Goal: Task Accomplishment & Management: Manage account settings

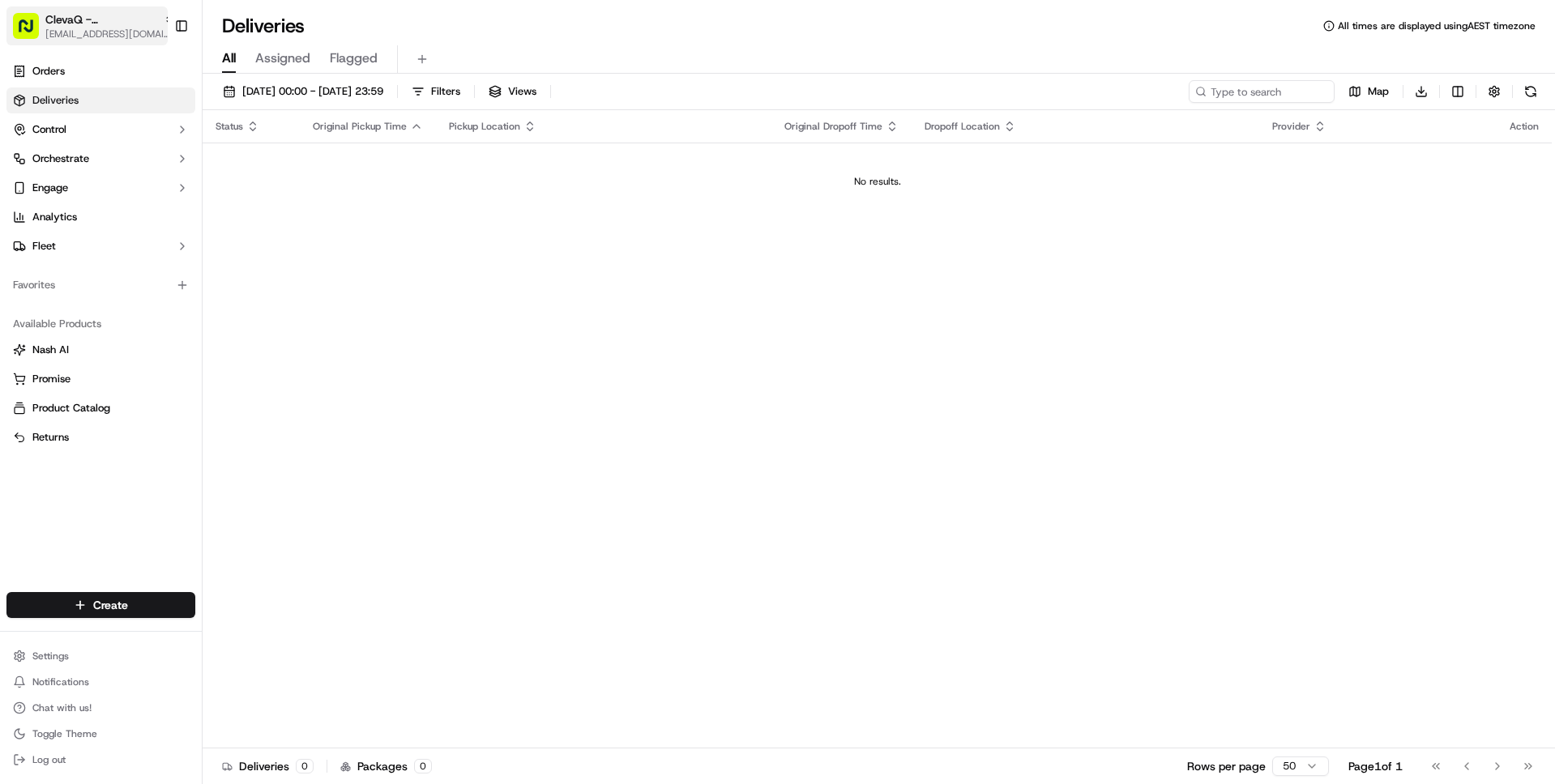
click at [122, 21] on span "ClevaQ - [PERSON_NAME][GEOGRAPHIC_DATA]" at bounding box center [101, 19] width 112 height 16
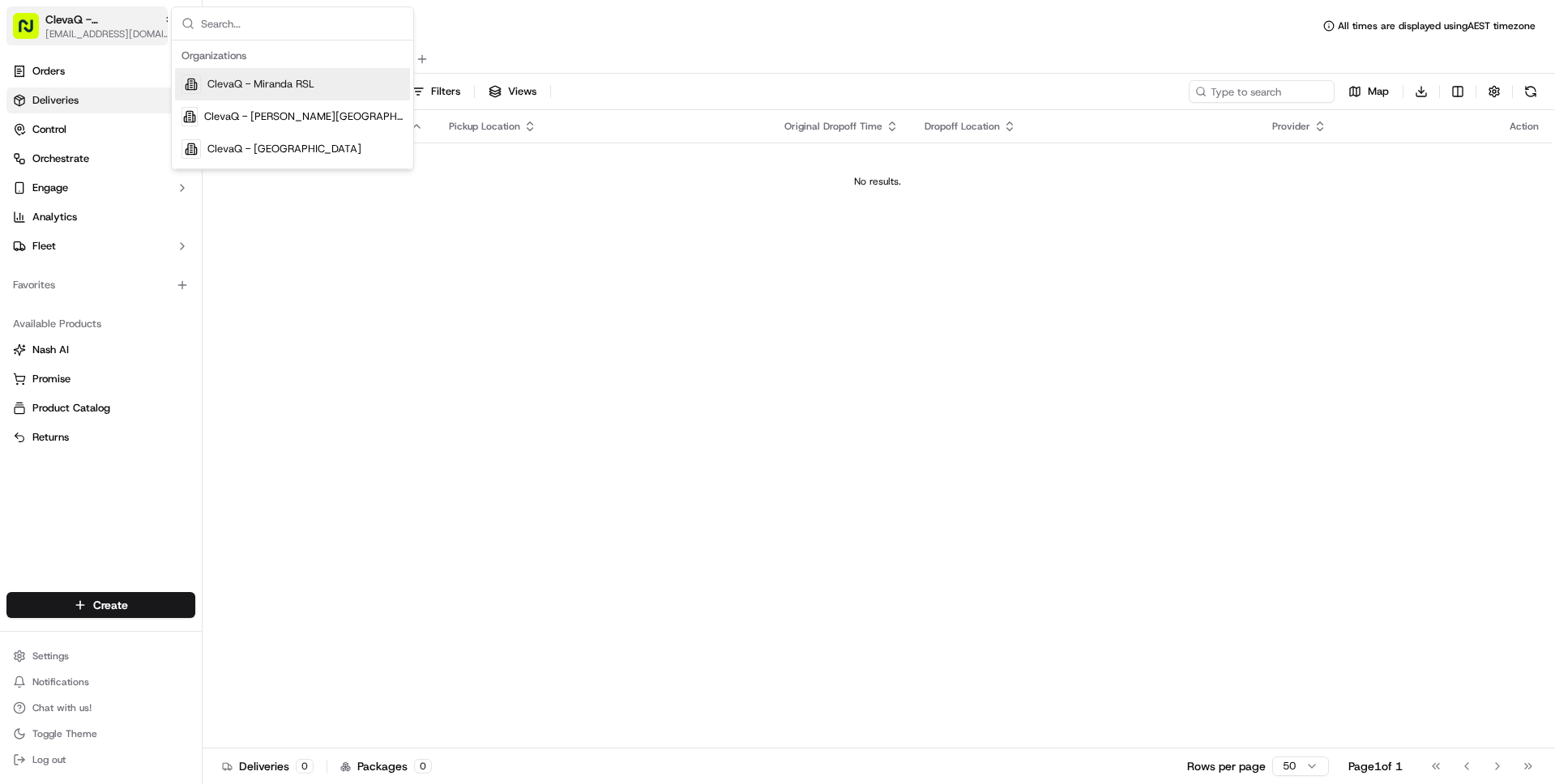
click at [122, 21] on span "ClevaQ - [PERSON_NAME][GEOGRAPHIC_DATA]" at bounding box center [101, 19] width 112 height 16
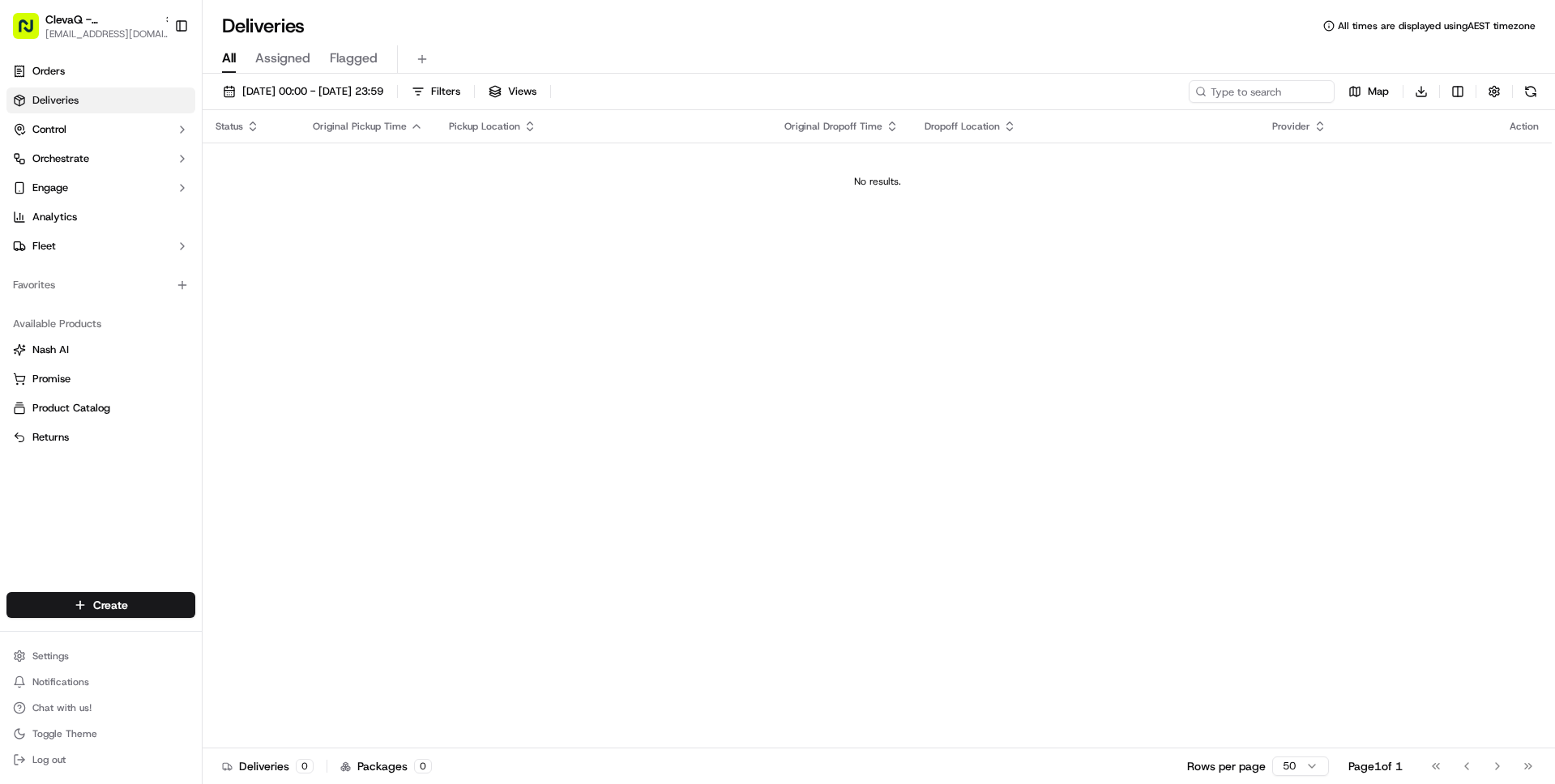
click at [203, 440] on div "Status Original Pickup Time Pickup Location Original Dropoff Time Dropoff Locat…" at bounding box center [878, 429] width 1350 height 638
click at [200, 440] on div "Available Products Nash AI Promise Product Catalog Returns" at bounding box center [101, 381] width 202 height 153
click at [85, 128] on button "Control" at bounding box center [101, 130] width 188 height 26
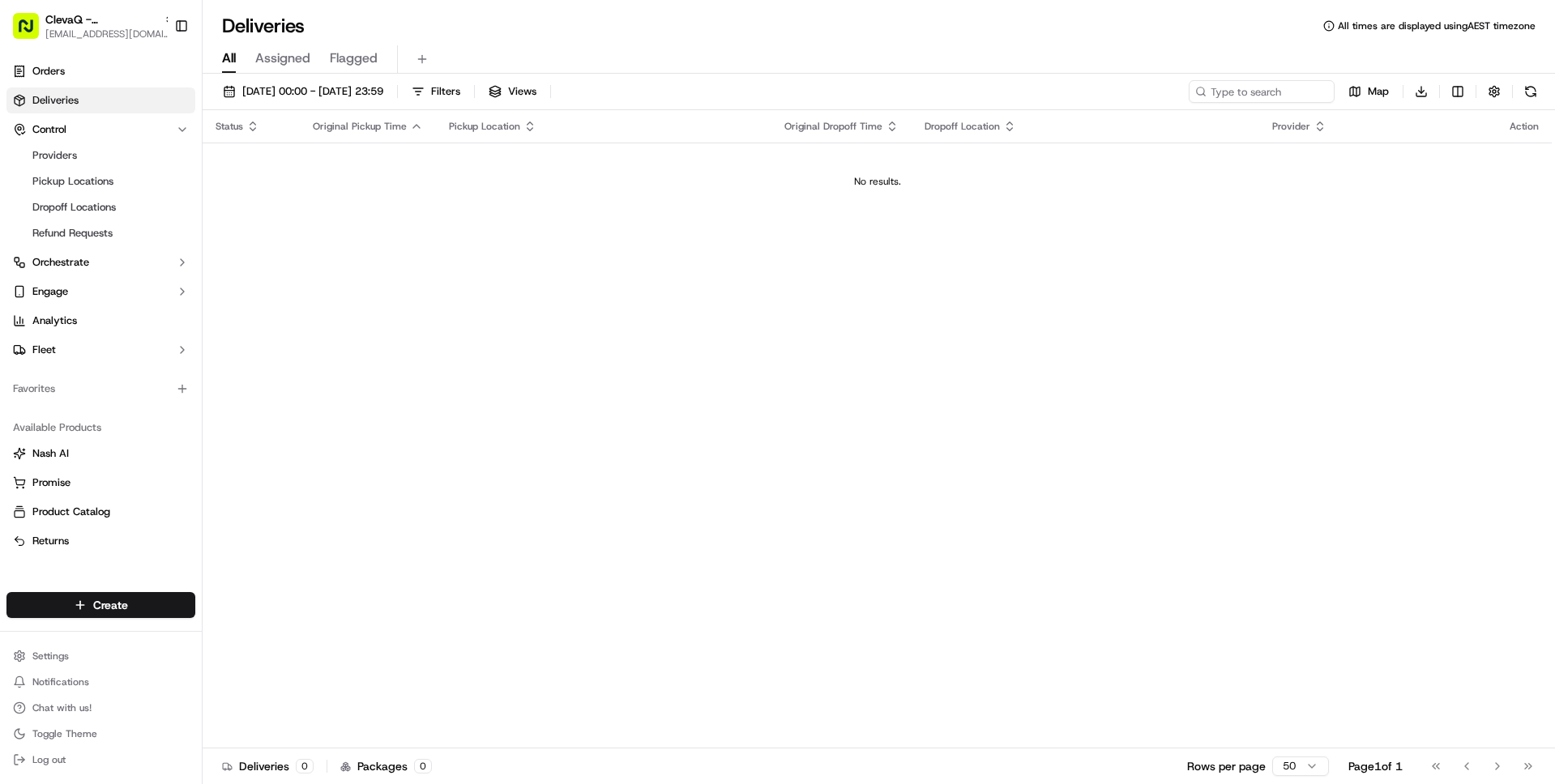
click at [85, 104] on link "Deliveries" at bounding box center [101, 100] width 188 height 26
click at [99, 135] on button "Control" at bounding box center [101, 130] width 188 height 26
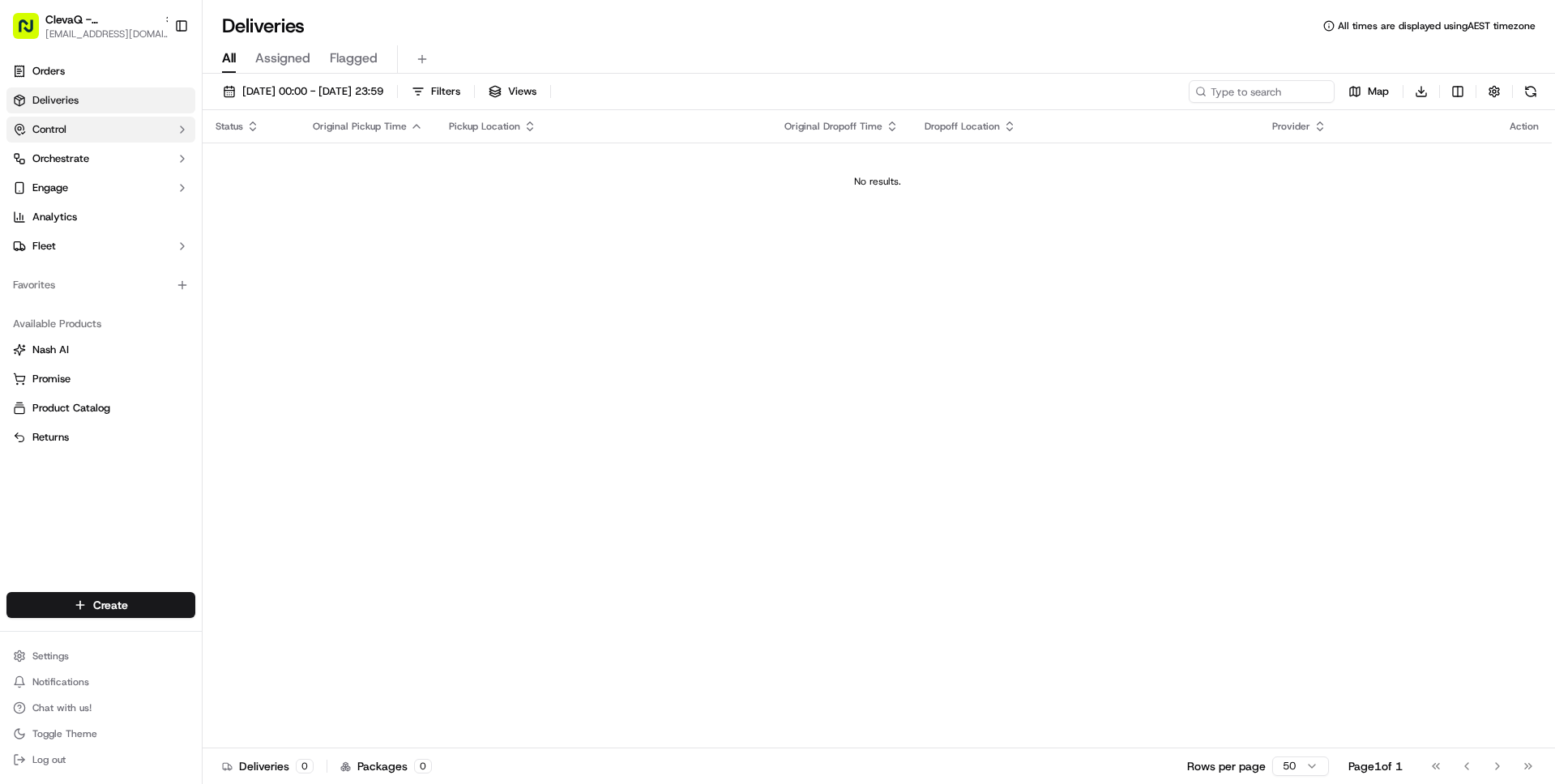
click at [99, 135] on button "Control" at bounding box center [101, 130] width 188 height 26
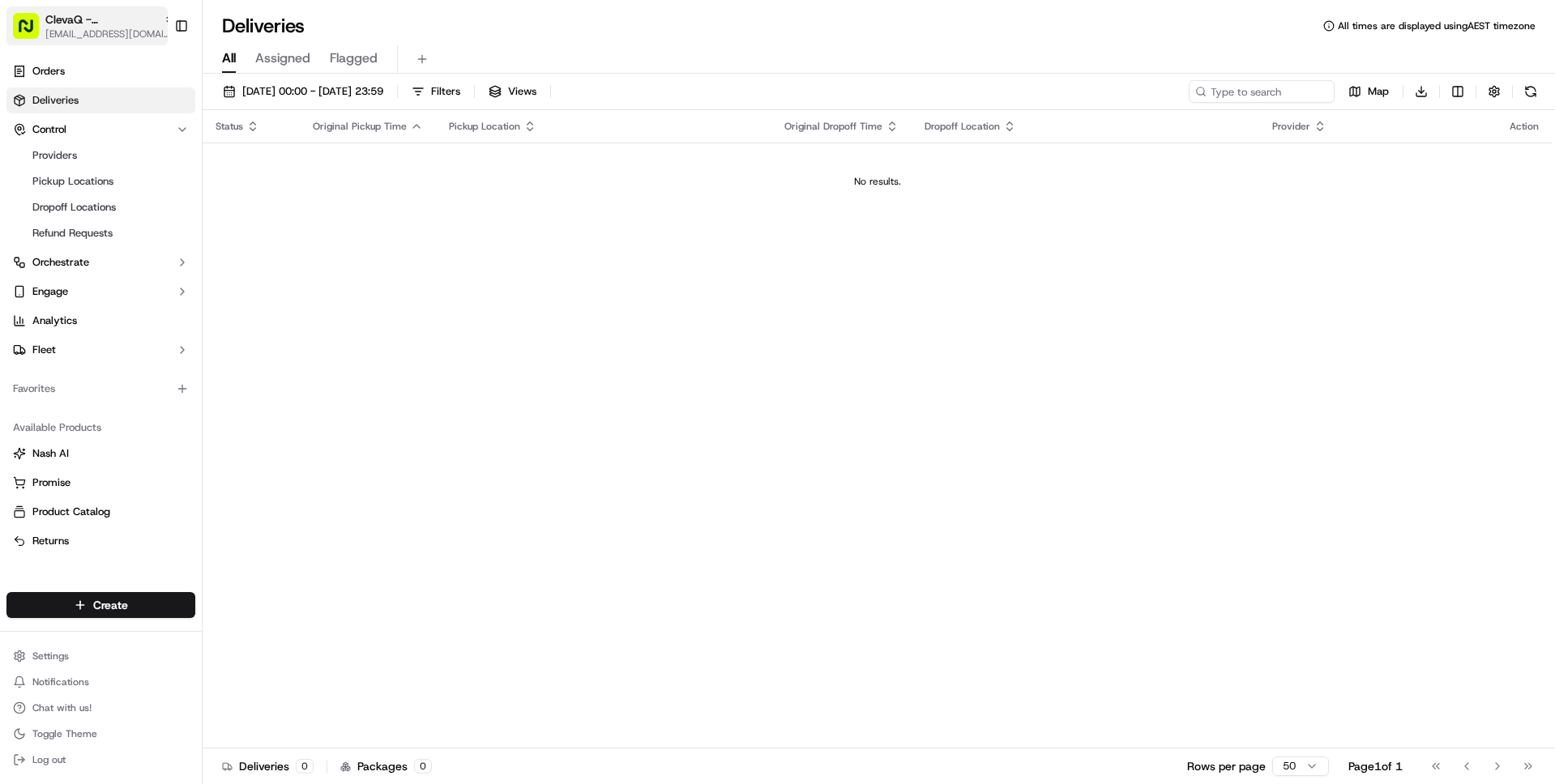
click at [125, 20] on span "ClevaQ - [PERSON_NAME][GEOGRAPHIC_DATA]" at bounding box center [101, 19] width 112 height 16
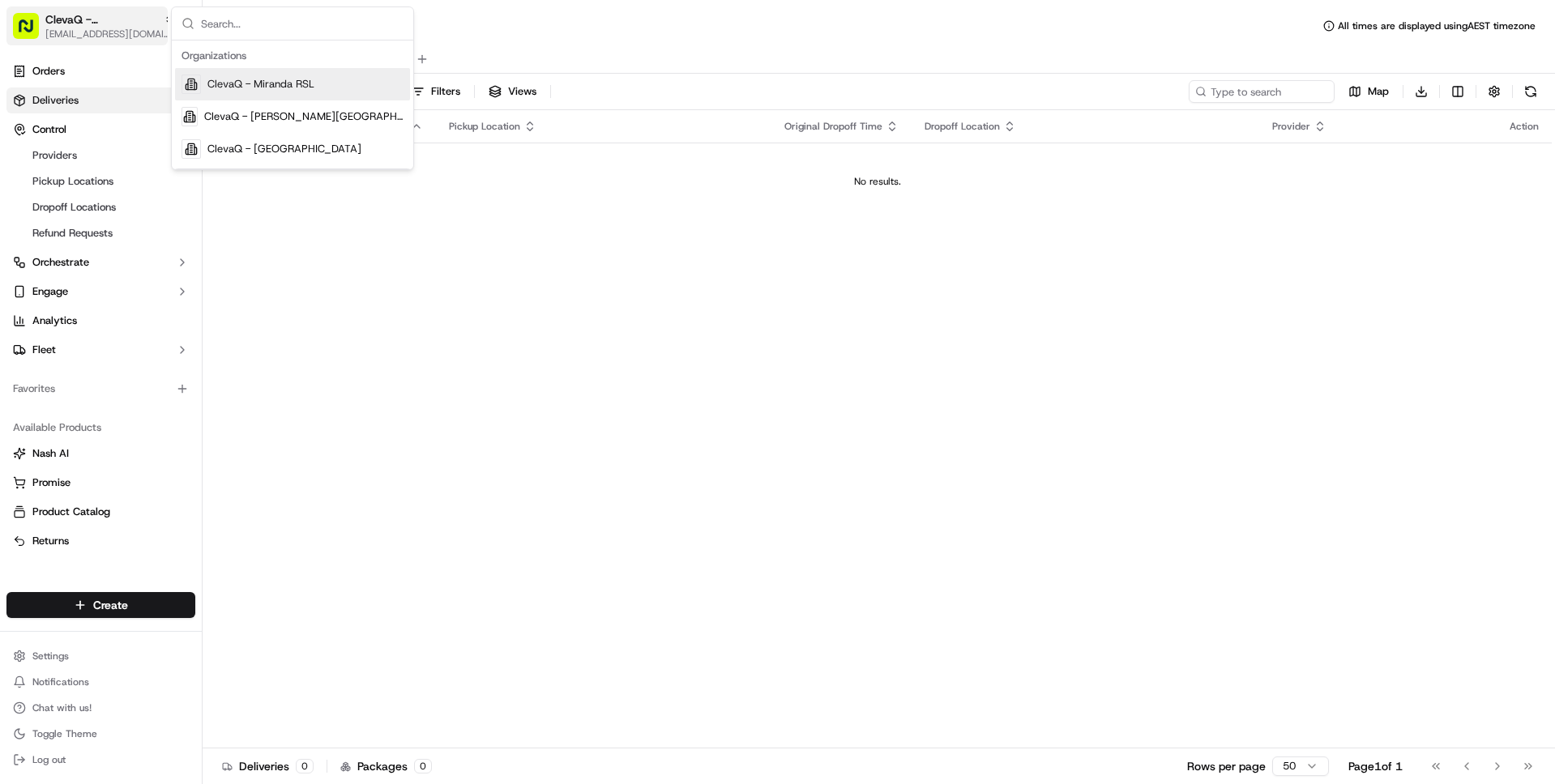
click at [114, 23] on span "ClevaQ - [PERSON_NAME][GEOGRAPHIC_DATA]" at bounding box center [101, 19] width 112 height 16
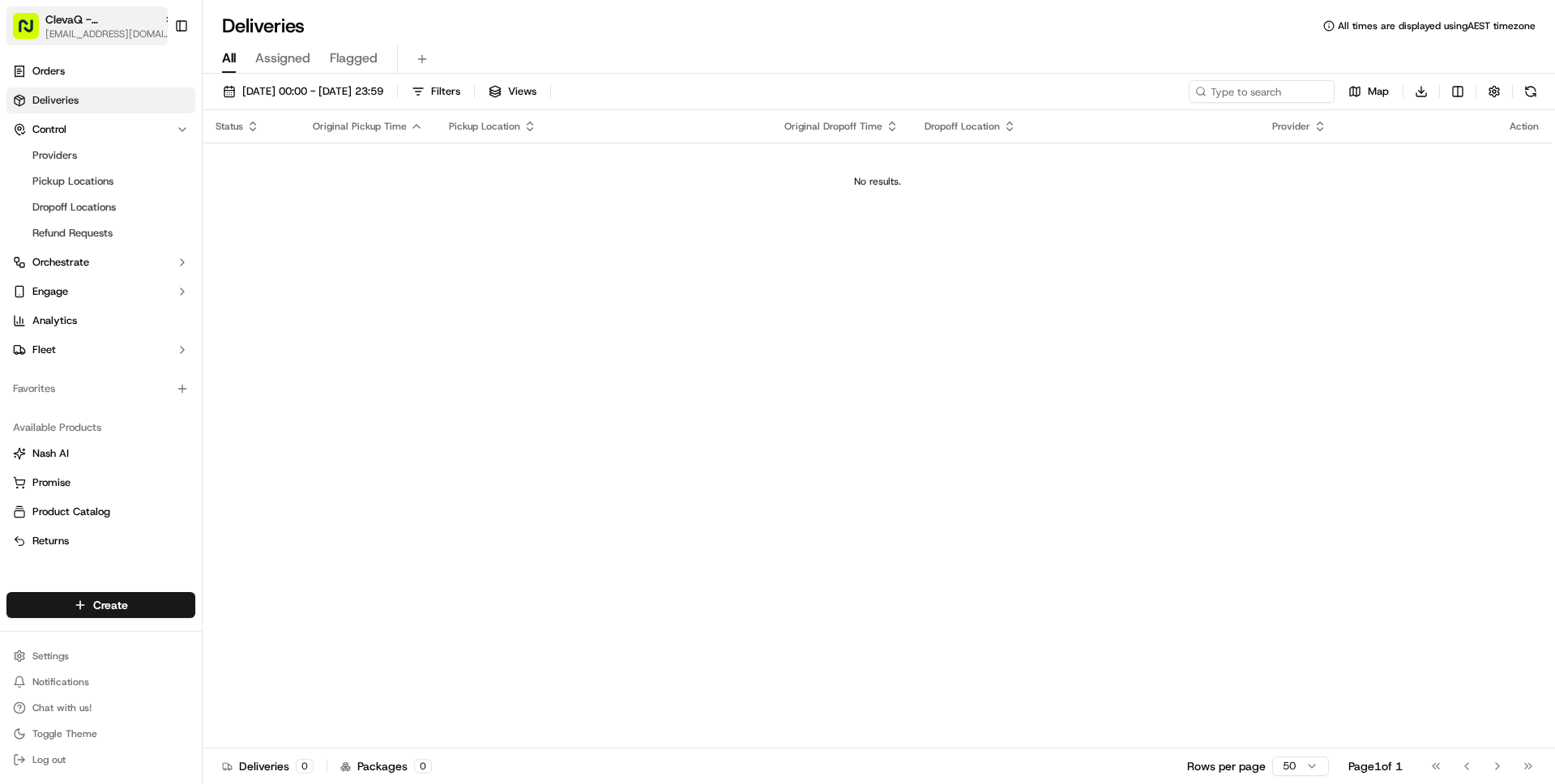
click at [62, 17] on span "ClevaQ - [PERSON_NAME][GEOGRAPHIC_DATA]" at bounding box center [101, 19] width 112 height 16
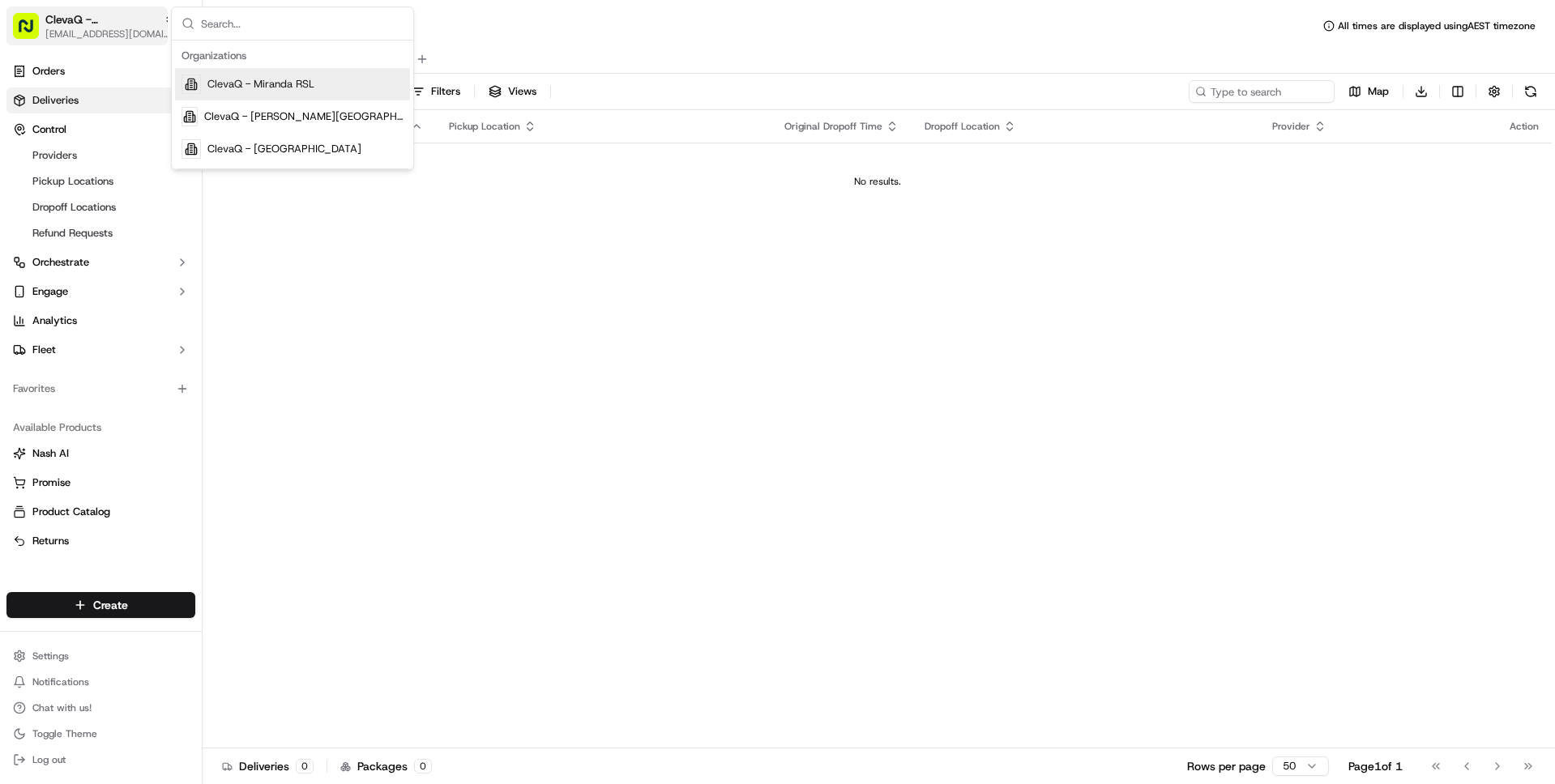
click at [62, 17] on span "ClevaQ - [PERSON_NAME][GEOGRAPHIC_DATA]" at bounding box center [101, 19] width 112 height 16
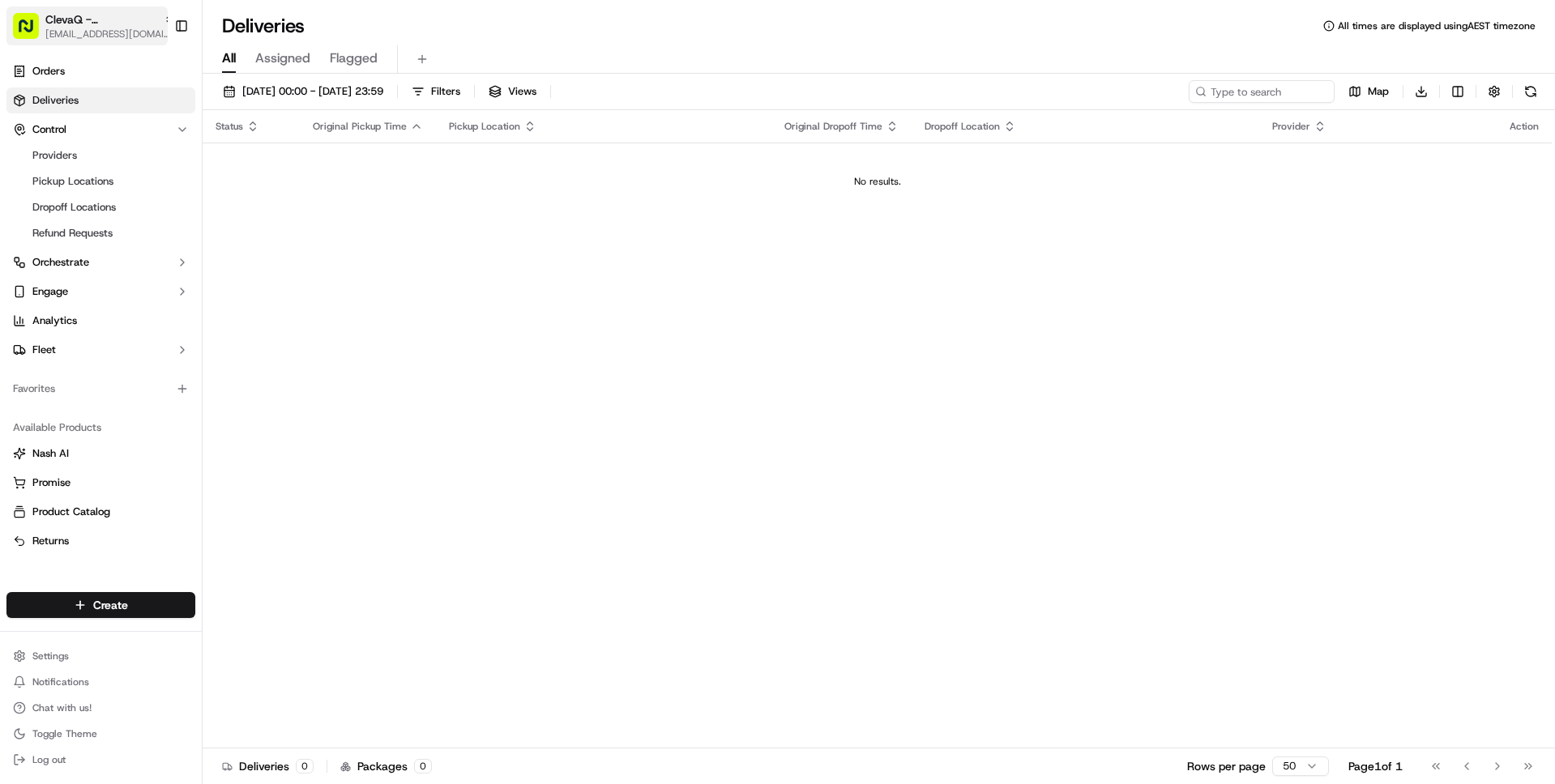
click at [93, 20] on span "ClevaQ - [PERSON_NAME][GEOGRAPHIC_DATA]" at bounding box center [101, 19] width 112 height 16
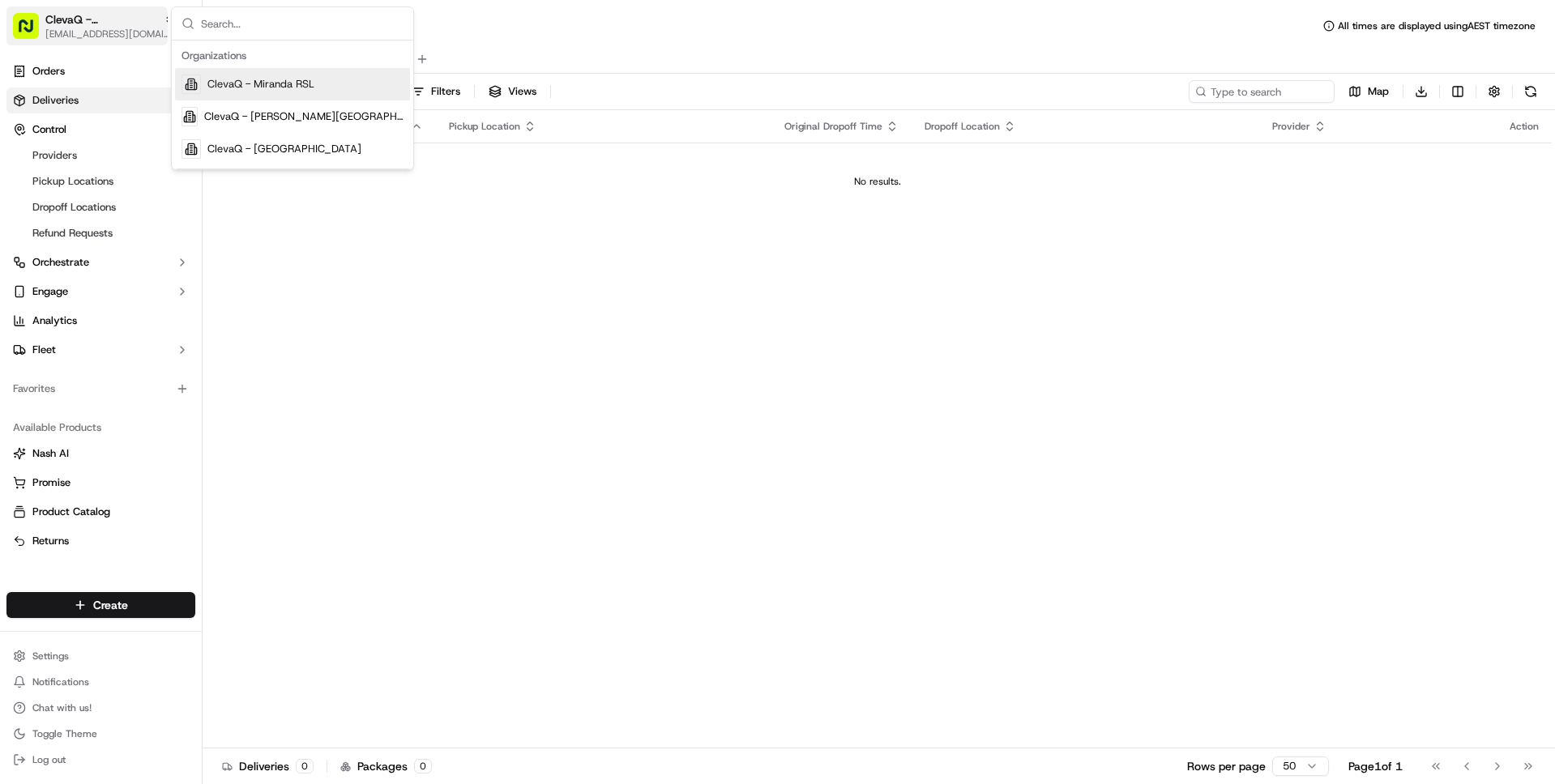
click at [93, 20] on span "ClevaQ - [PERSON_NAME][GEOGRAPHIC_DATA]" at bounding box center [101, 19] width 112 height 16
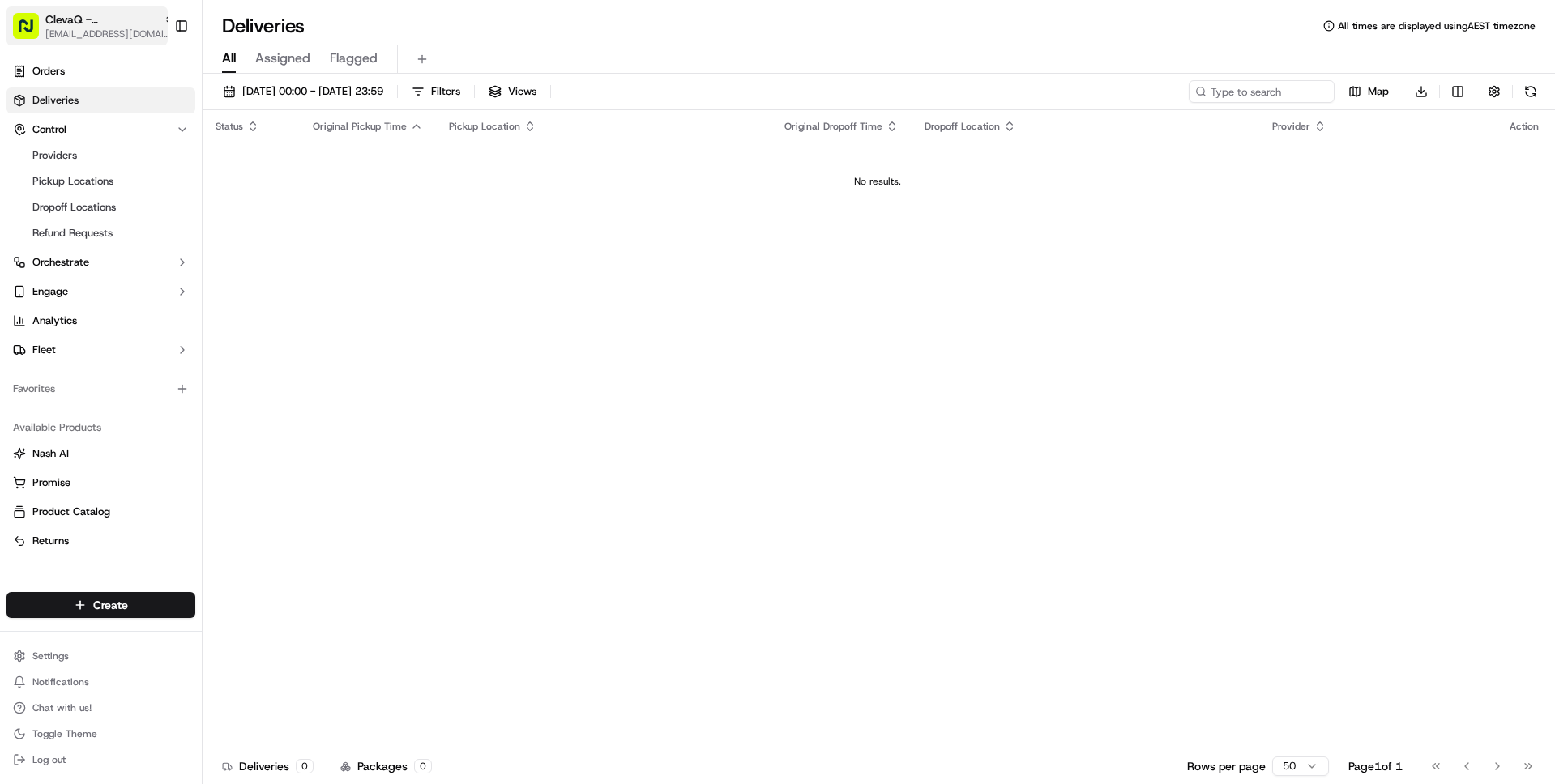
click at [94, 20] on span "ClevaQ - [PERSON_NAME][GEOGRAPHIC_DATA]" at bounding box center [101, 19] width 112 height 16
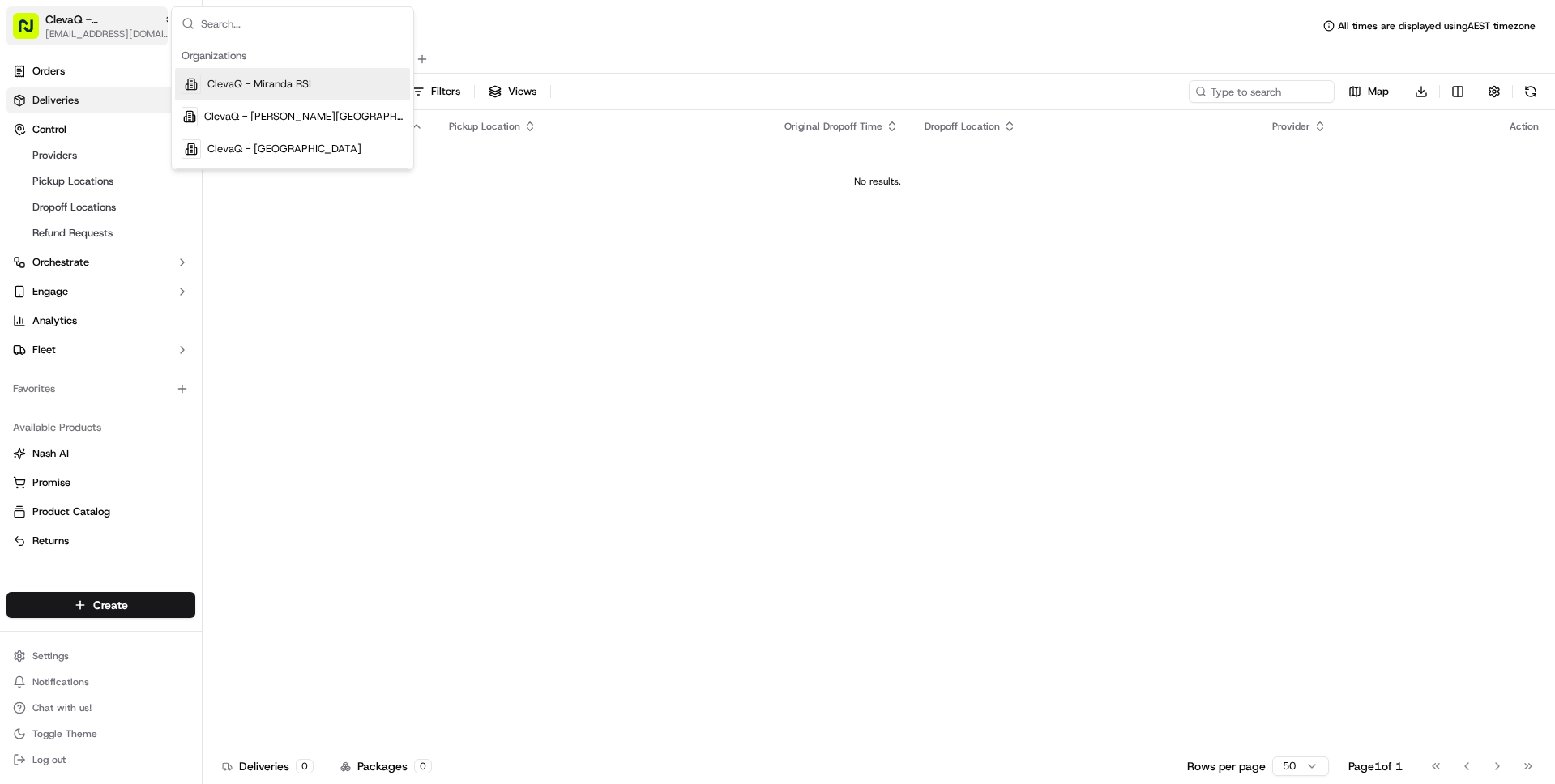
click at [94, 20] on span "ClevaQ - [PERSON_NAME][GEOGRAPHIC_DATA]" at bounding box center [101, 19] width 112 height 16
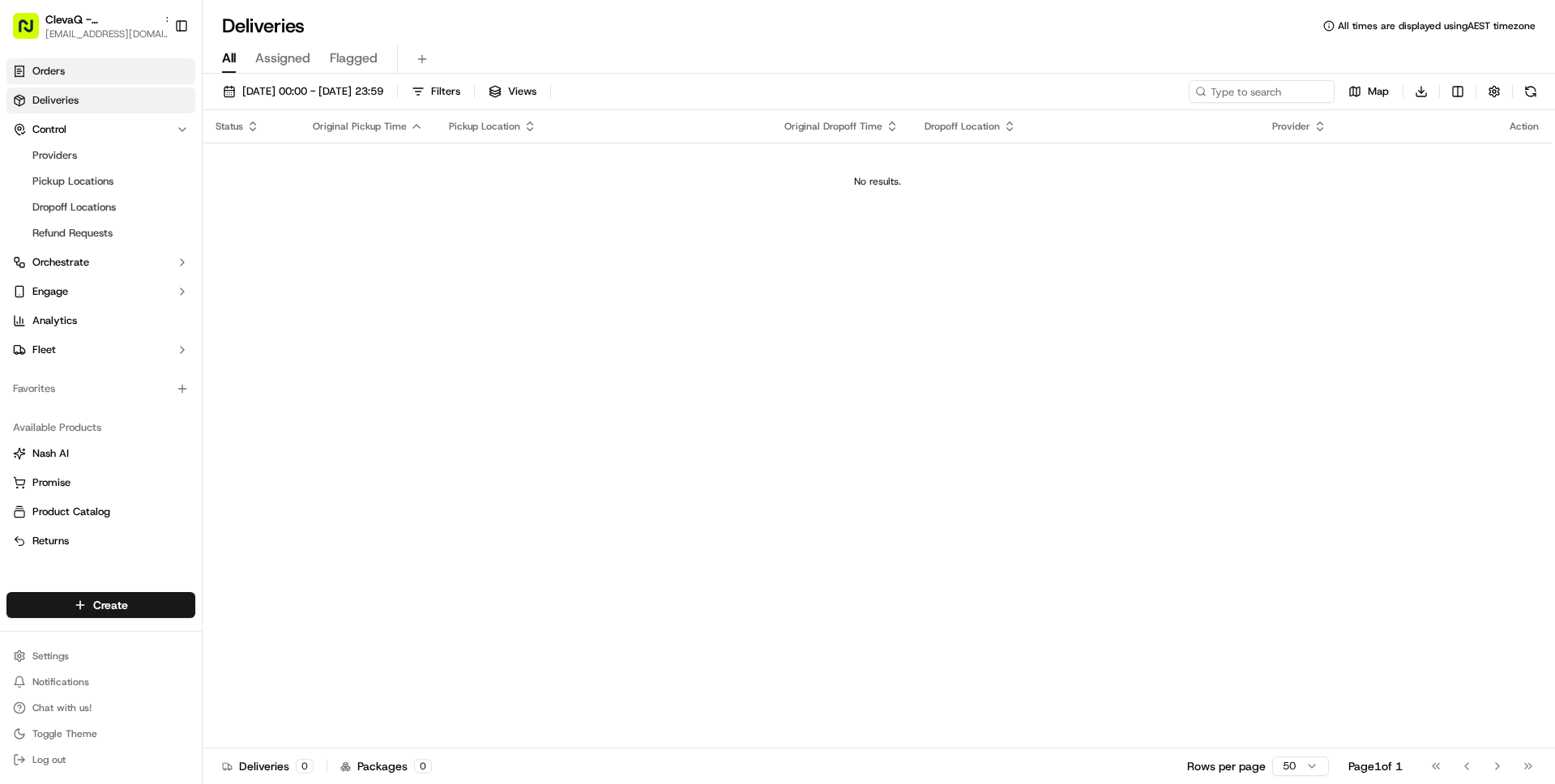
click at [93, 64] on link "Orders" at bounding box center [101, 71] width 188 height 26
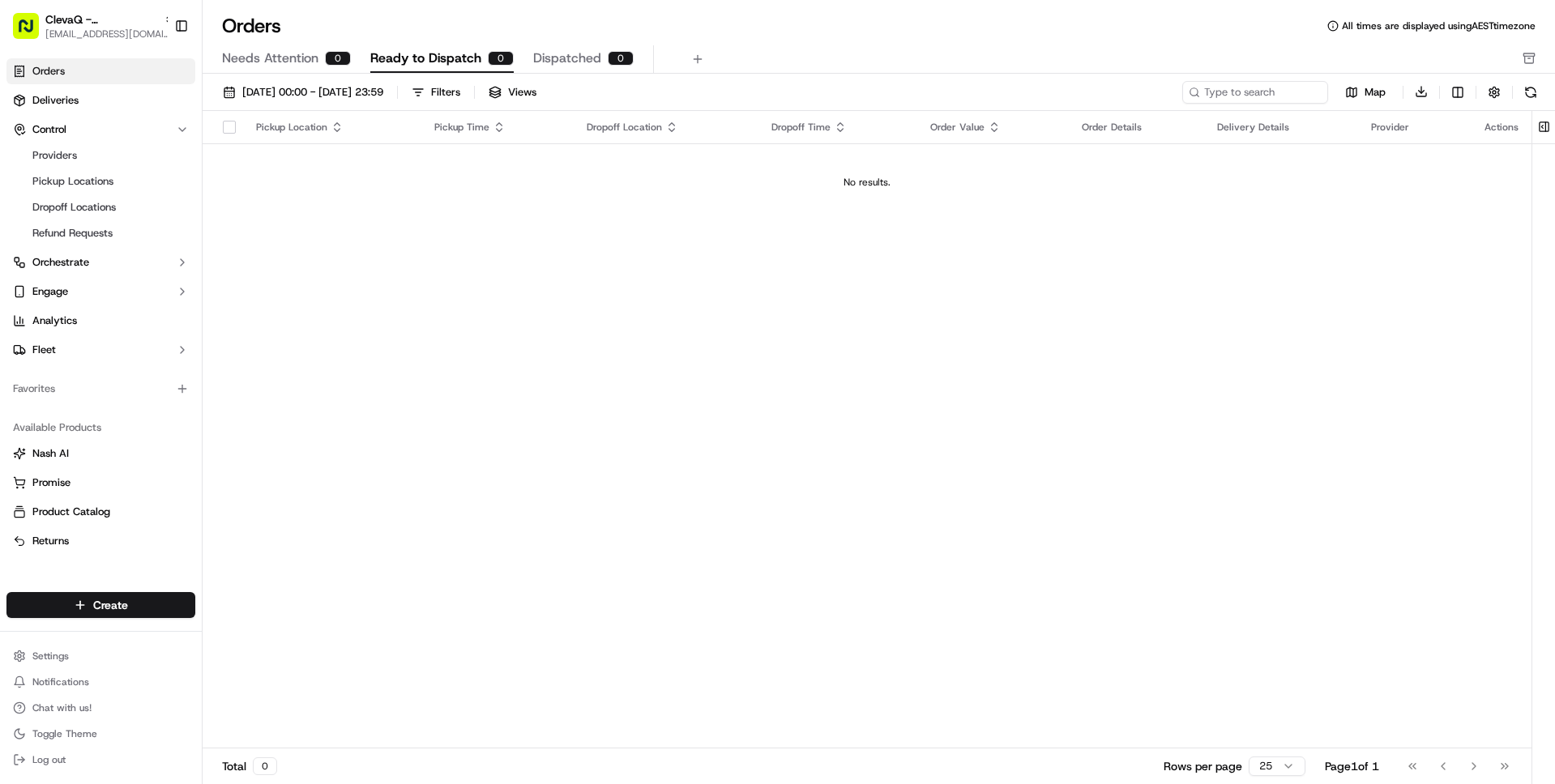
click at [234, 57] on span "Needs Attention" at bounding box center [271, 58] width 97 height 20
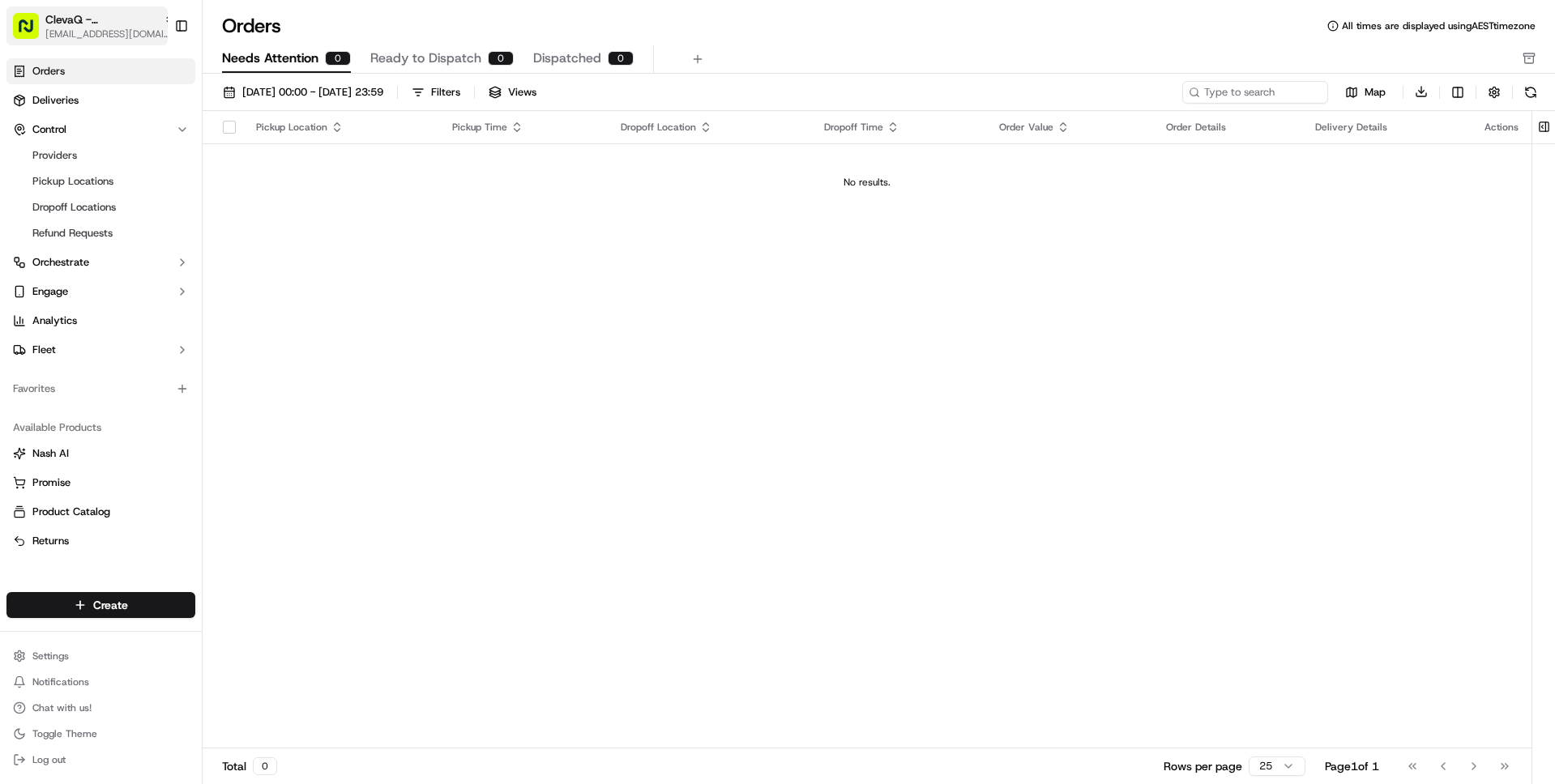
click at [98, 17] on span "ClevaQ - [PERSON_NAME][GEOGRAPHIC_DATA]" at bounding box center [101, 19] width 112 height 16
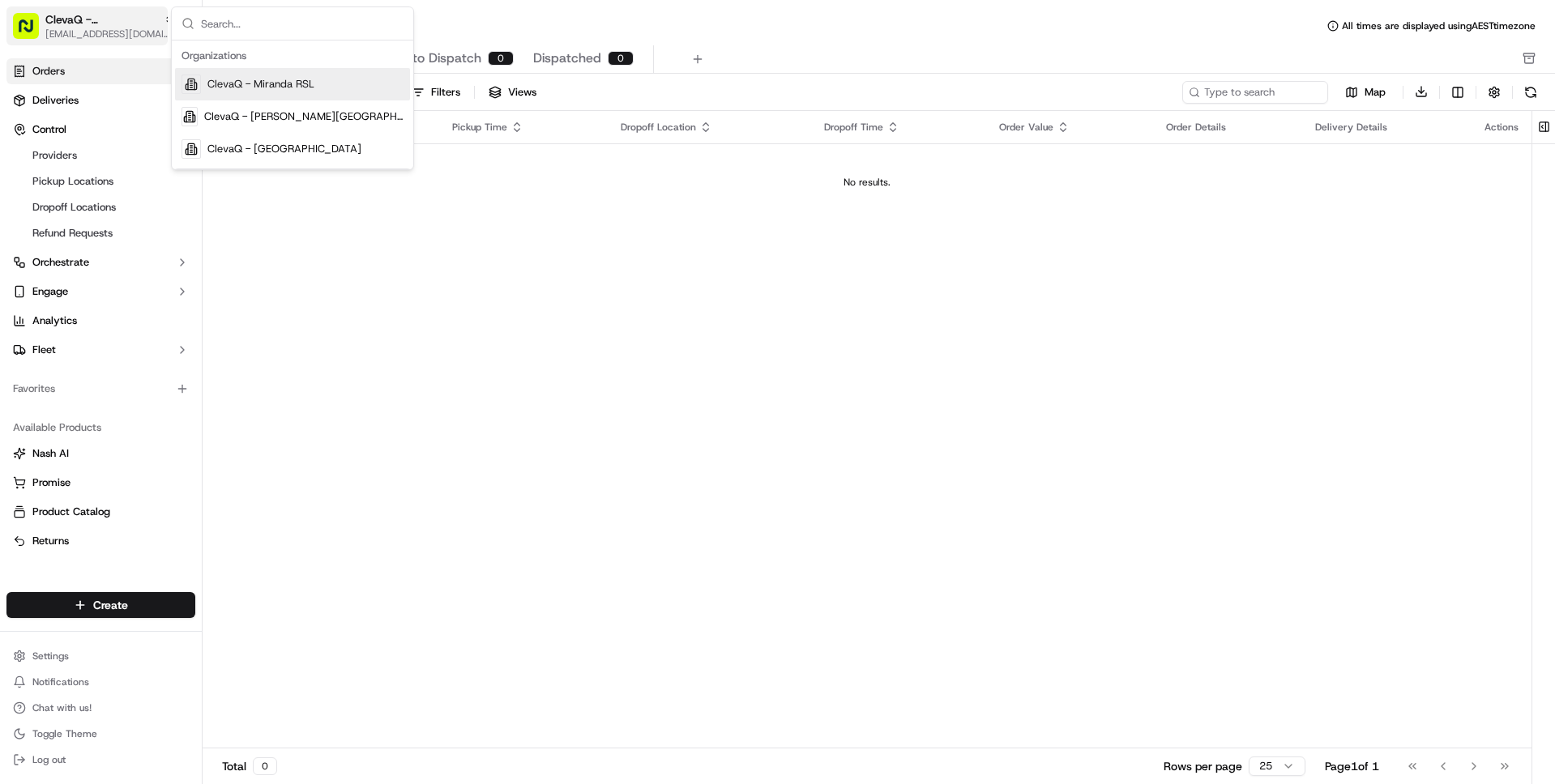
click at [103, 35] on span "[EMAIL_ADDRESS][DOMAIN_NAME]" at bounding box center [109, 33] width 130 height 13
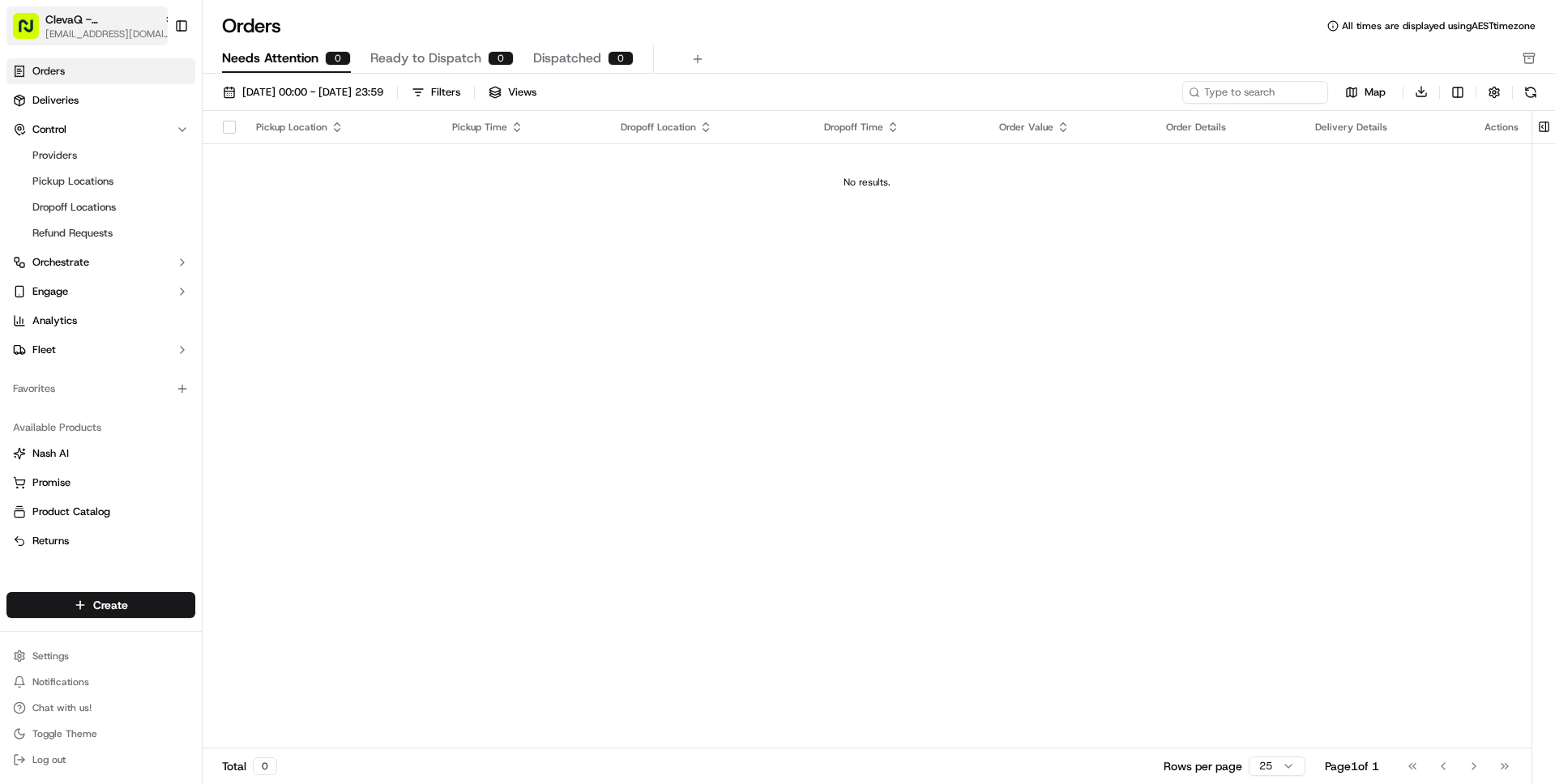
click at [107, 30] on span "[EMAIL_ADDRESS][DOMAIN_NAME]" at bounding box center [109, 33] width 130 height 13
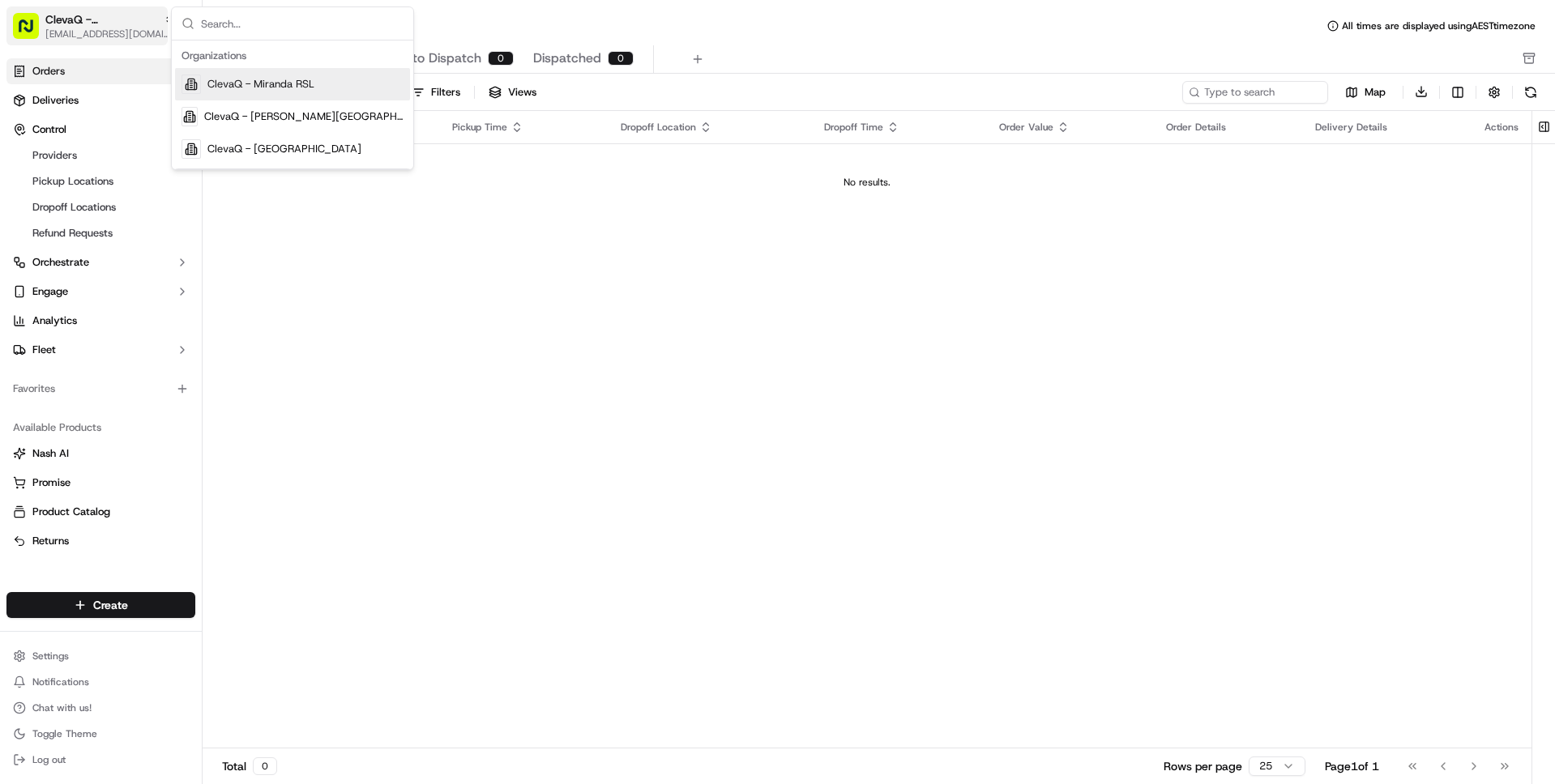
click at [109, 31] on span "[EMAIL_ADDRESS][DOMAIN_NAME]" at bounding box center [109, 33] width 130 height 13
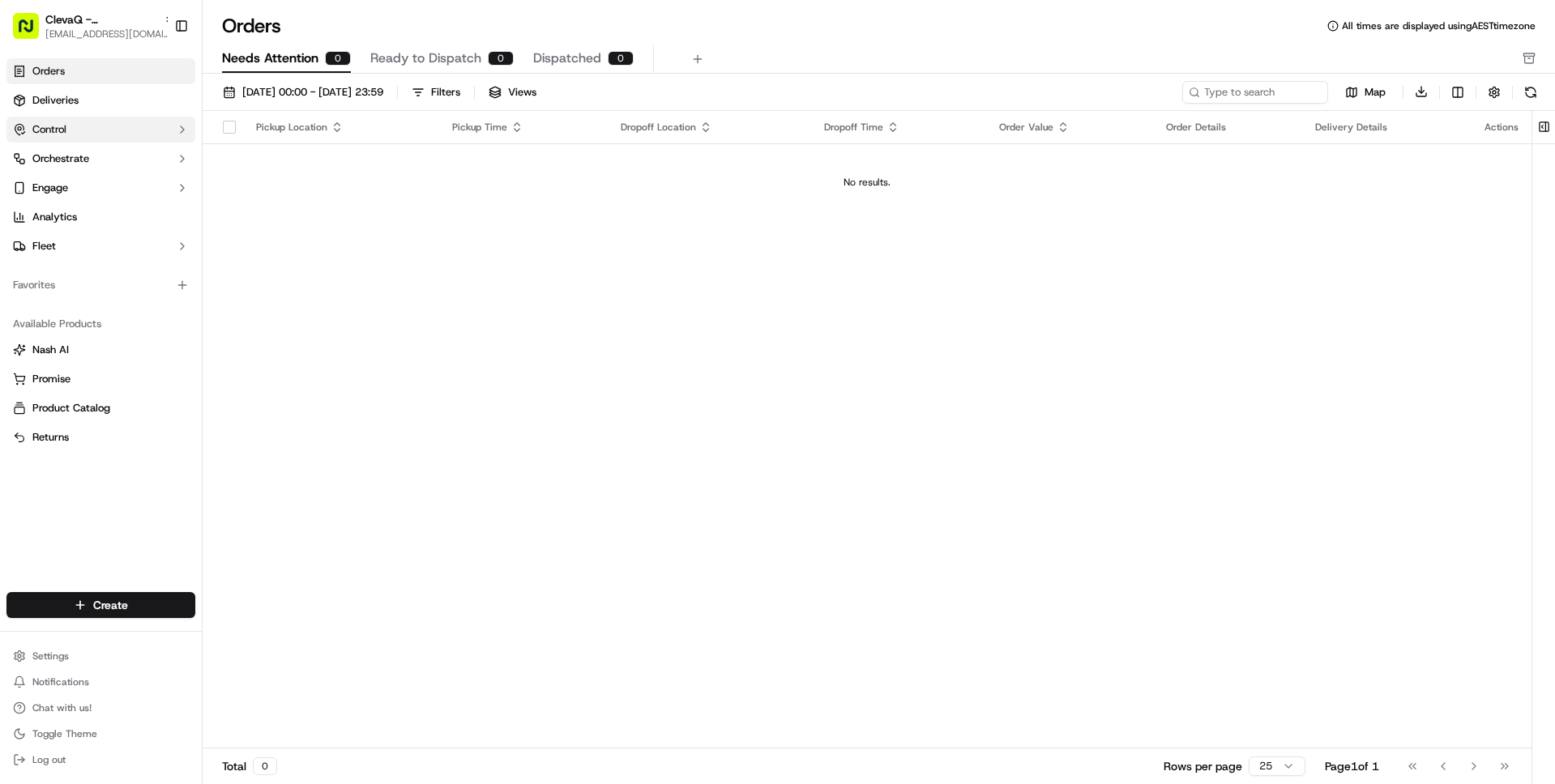
click at [85, 121] on button "Control" at bounding box center [101, 130] width 188 height 26
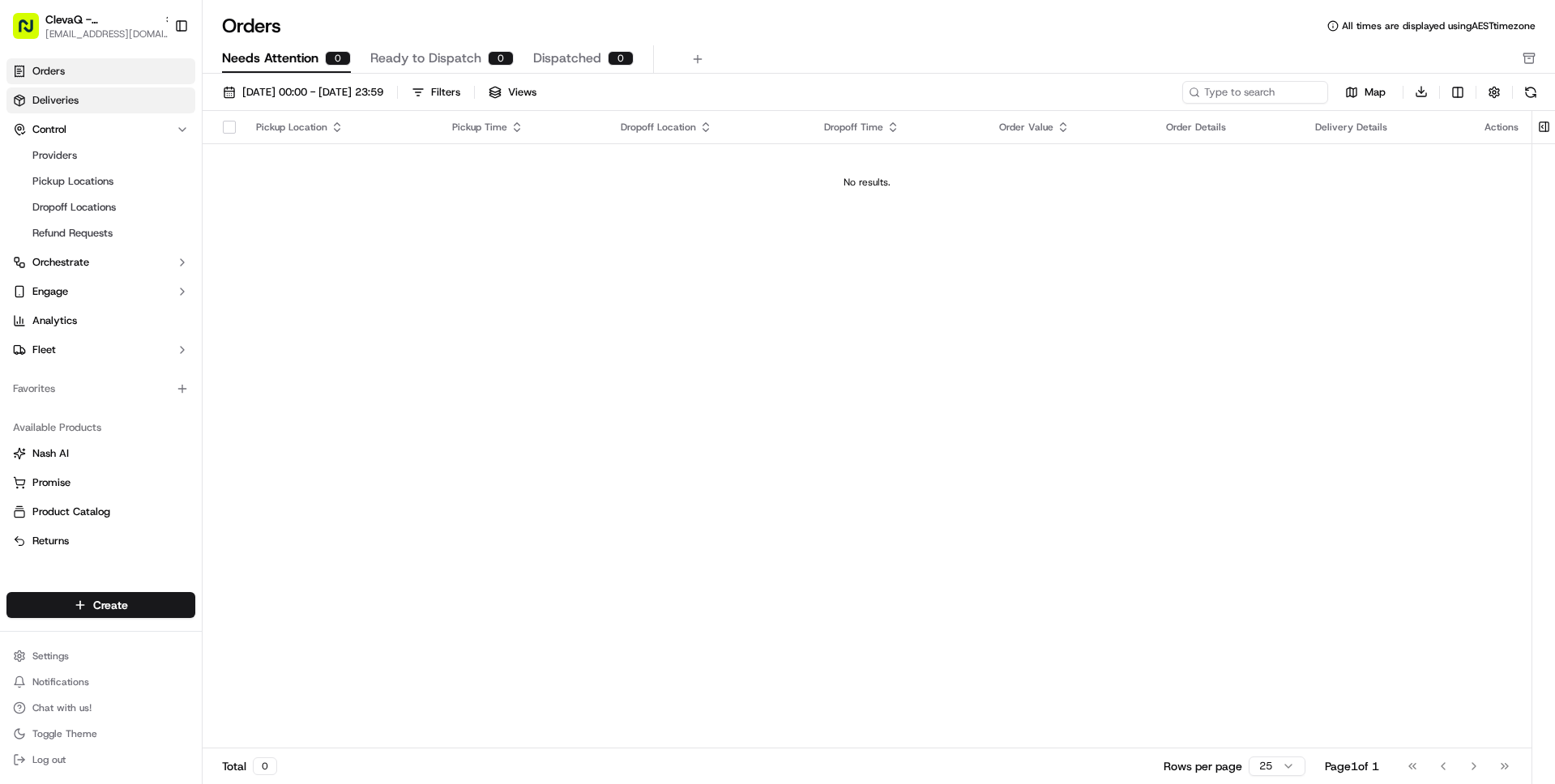
click at [54, 103] on span "Deliveries" at bounding box center [55, 100] width 46 height 14
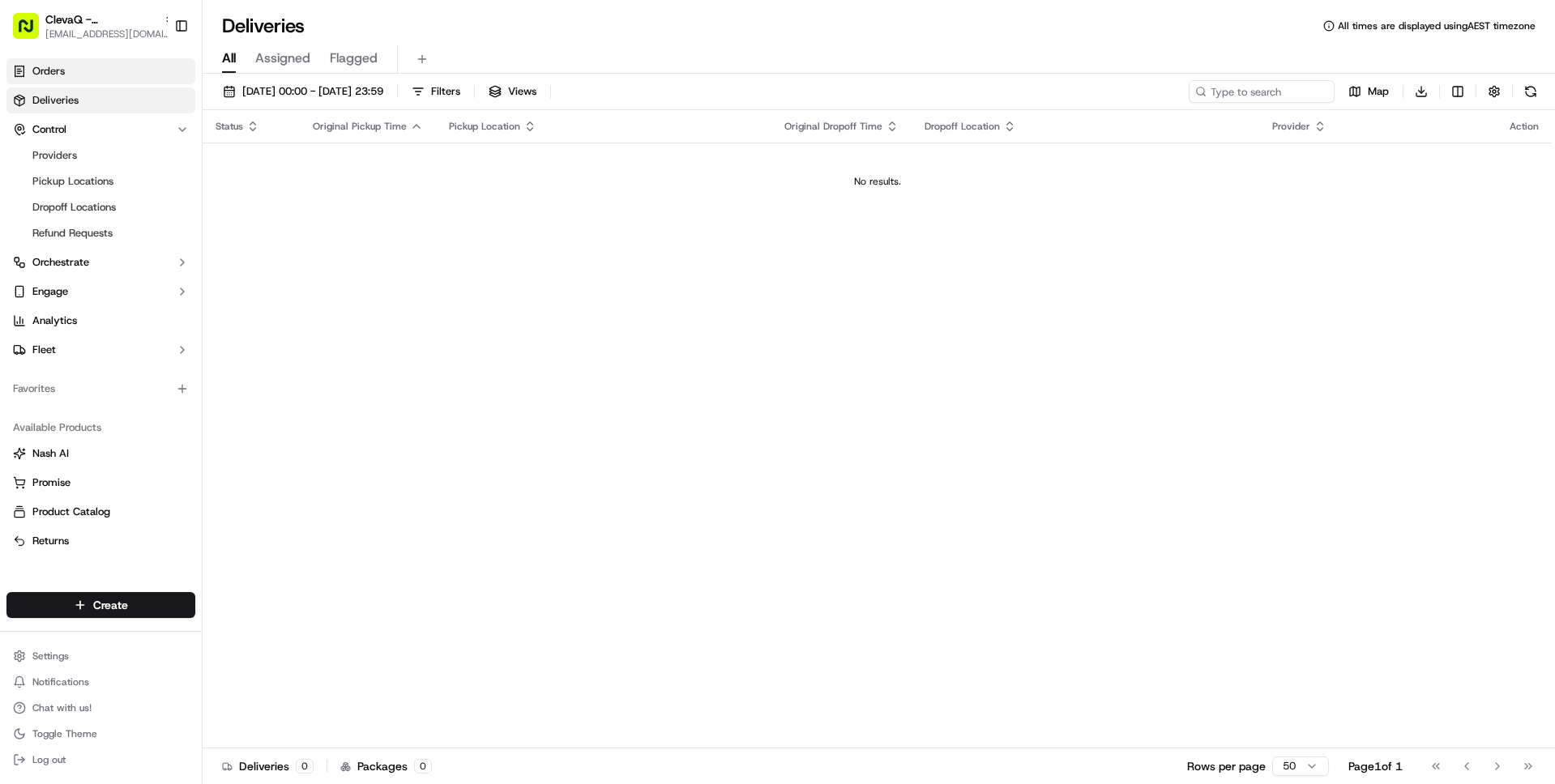
click at [57, 77] on span "Orders" at bounding box center [48, 70] width 32 height 14
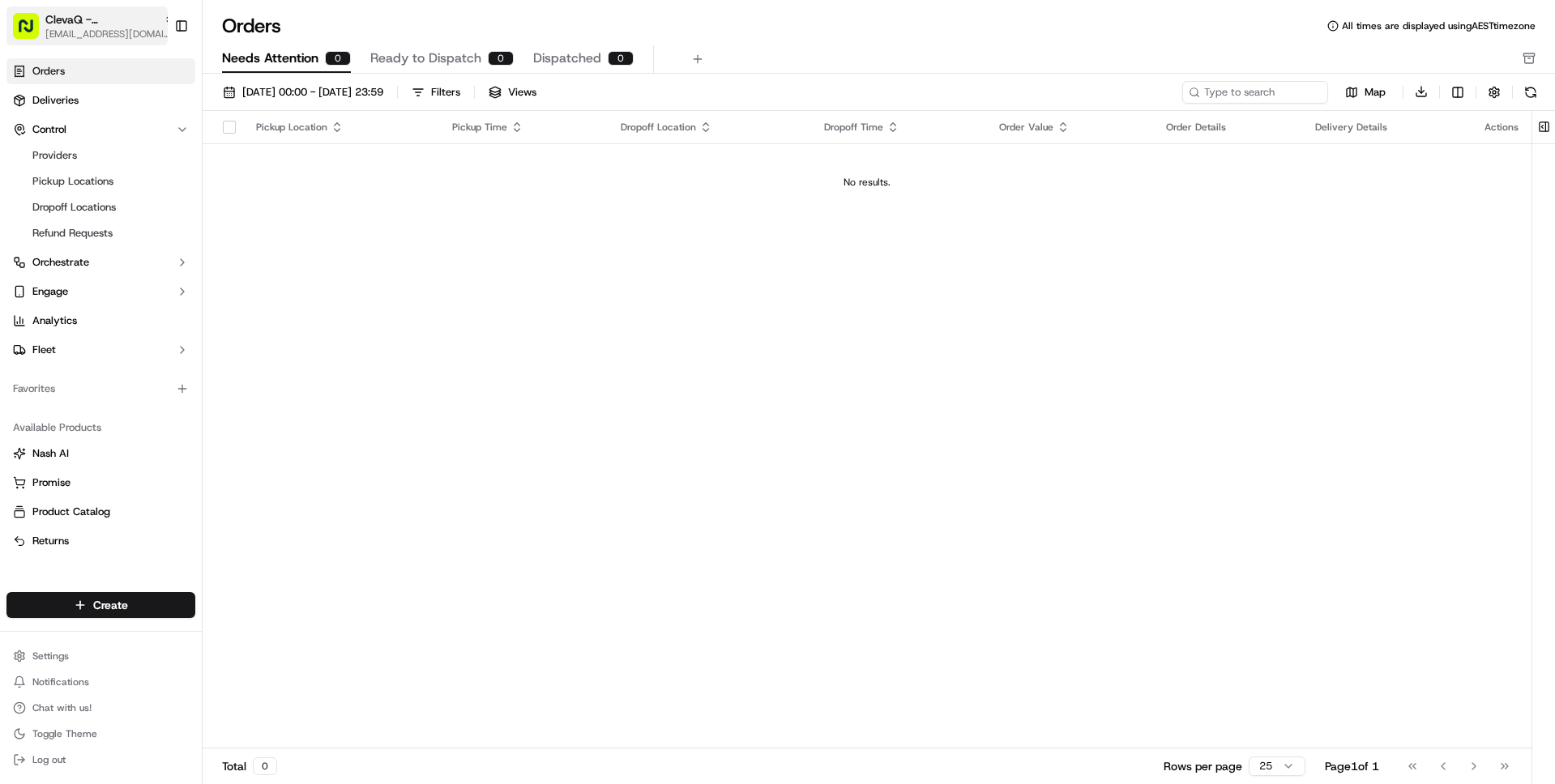
click at [59, 29] on span "[EMAIL_ADDRESS][DOMAIN_NAME]" at bounding box center [109, 33] width 130 height 13
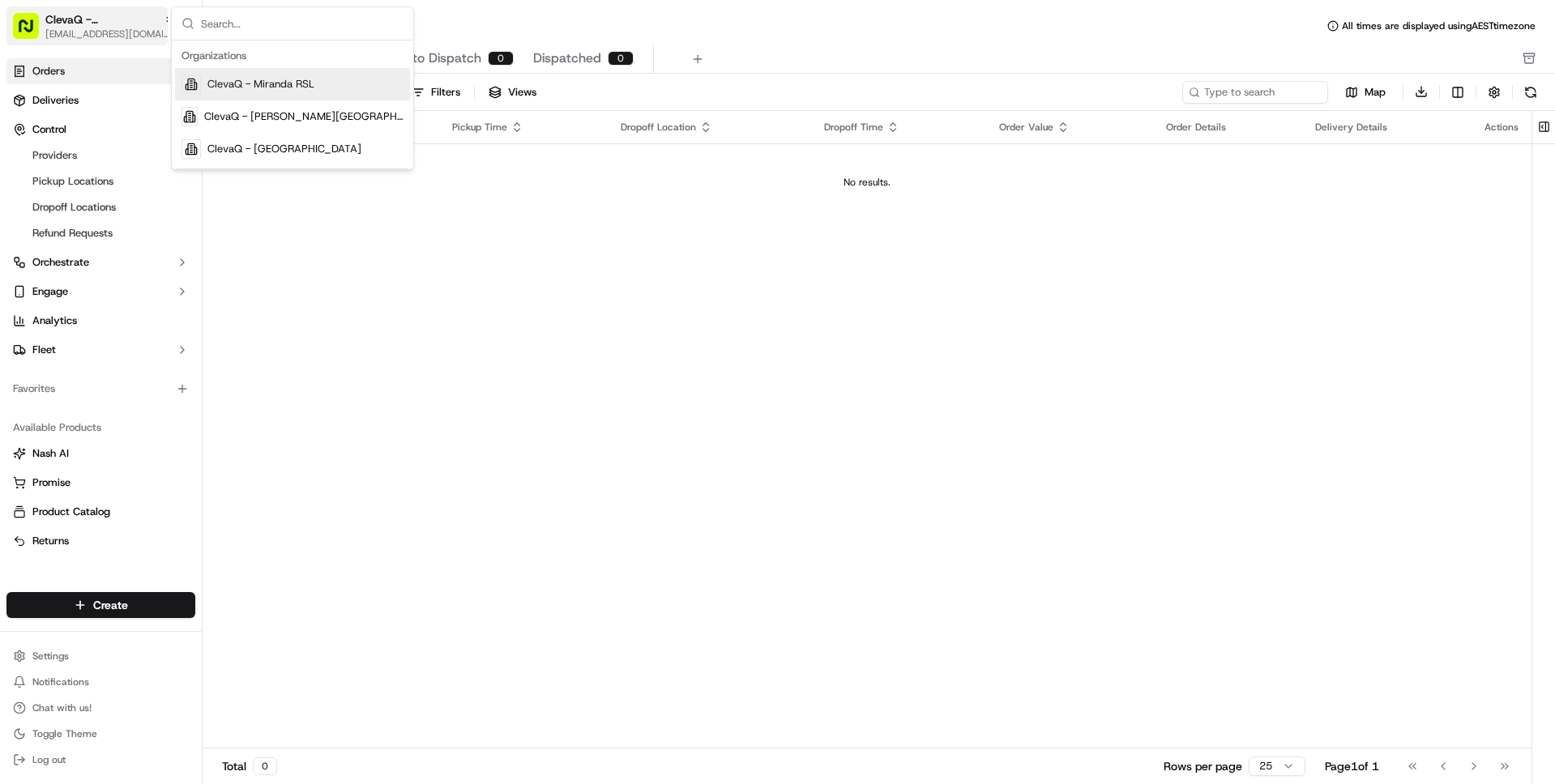
click at [59, 29] on span "[EMAIL_ADDRESS][DOMAIN_NAME]" at bounding box center [109, 33] width 130 height 13
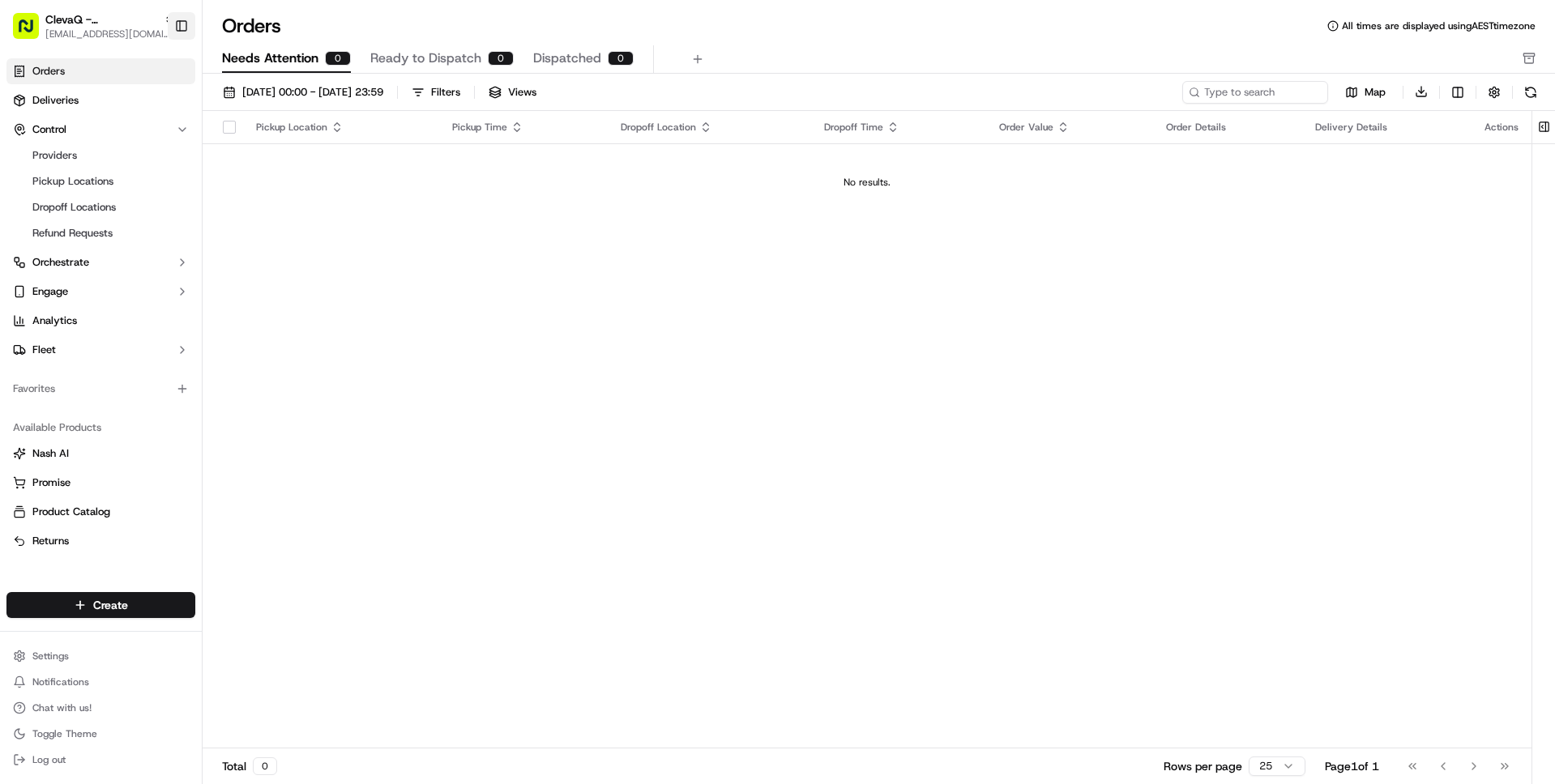
click at [188, 26] on button "Toggle Sidebar" at bounding box center [182, 25] width 27 height 27
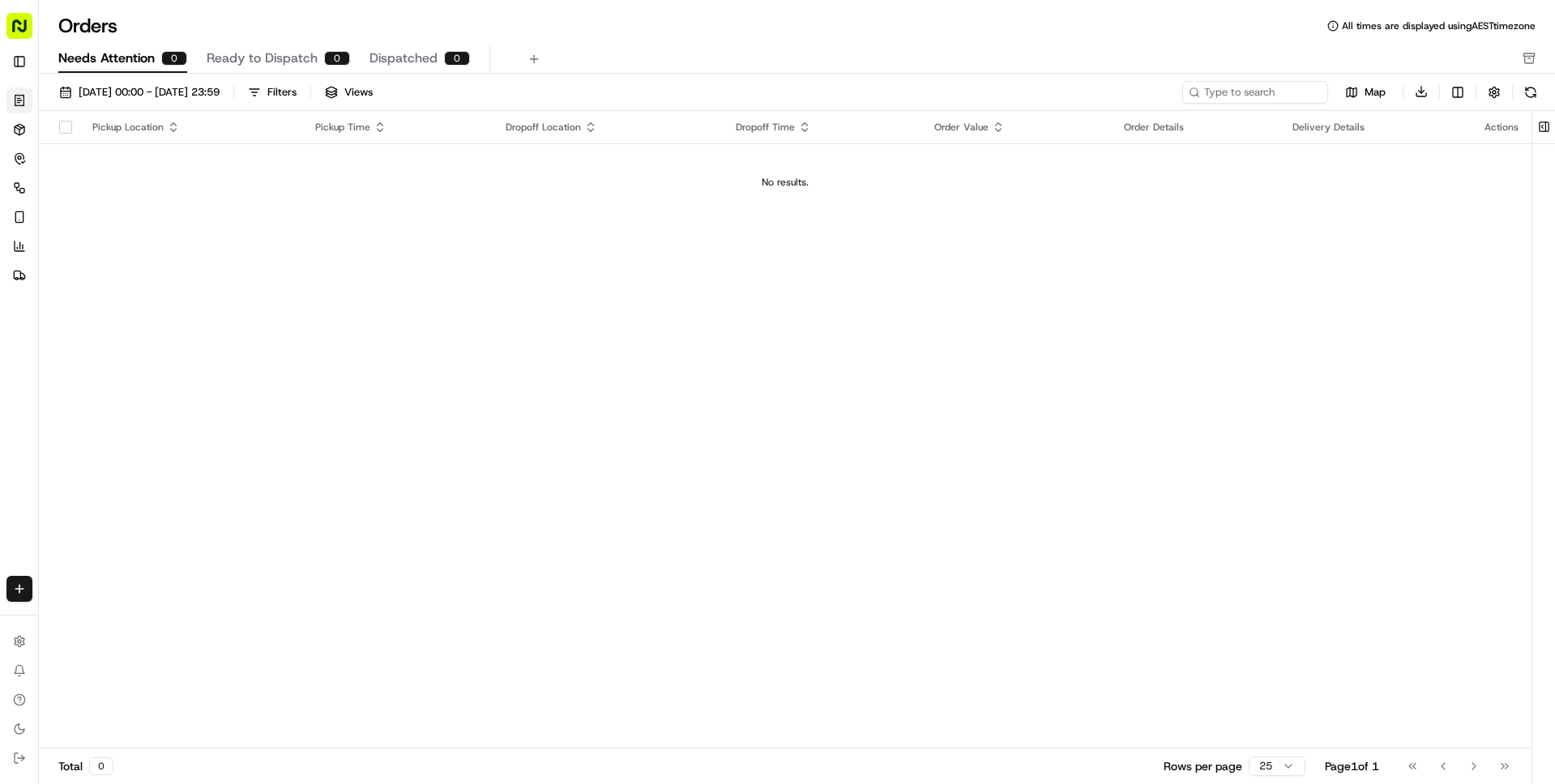
click at [16, 30] on rect "button" at bounding box center [20, 25] width 26 height 26
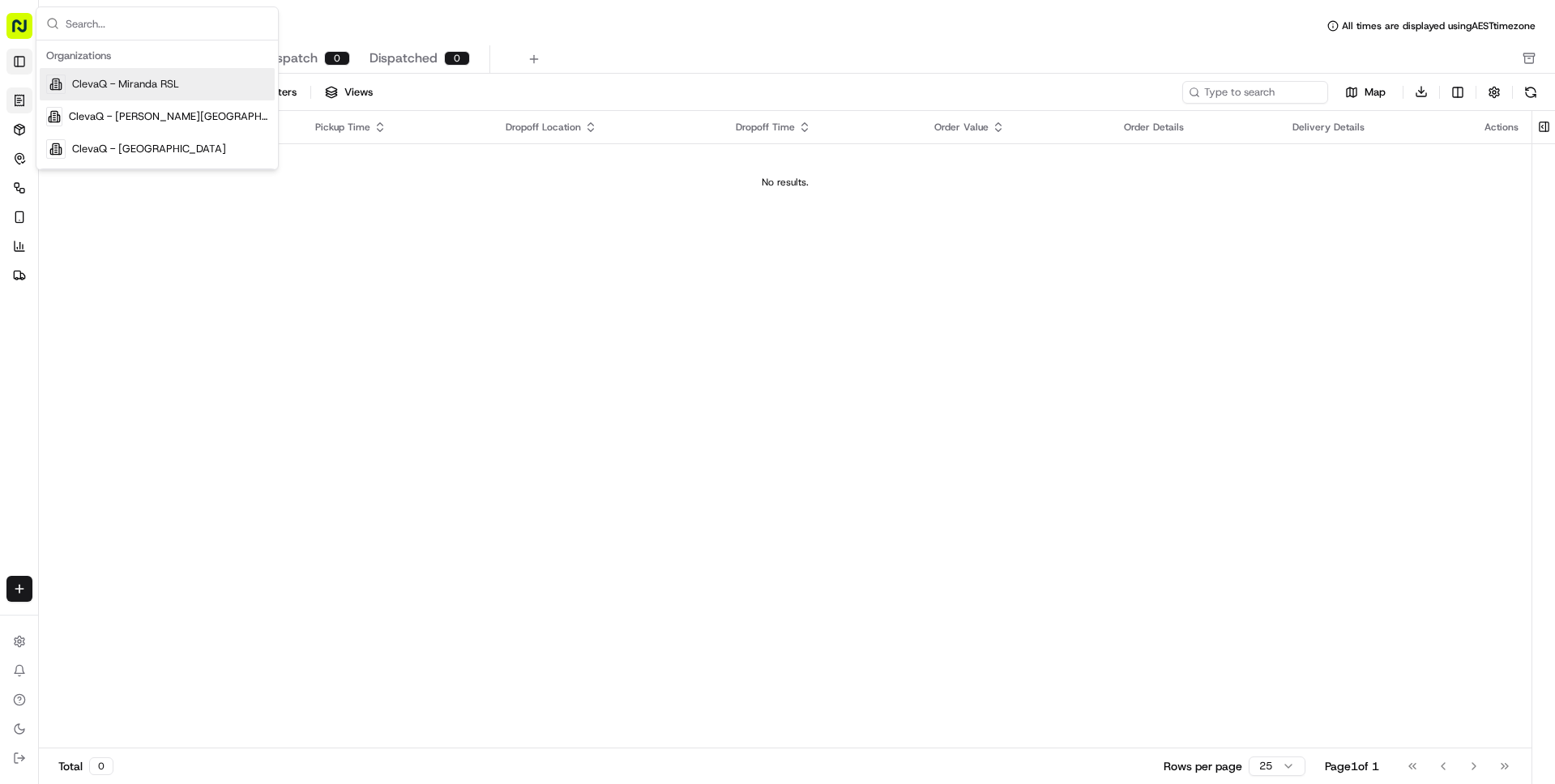
click at [20, 70] on button "Toggle Sidebar" at bounding box center [20, 61] width 26 height 26
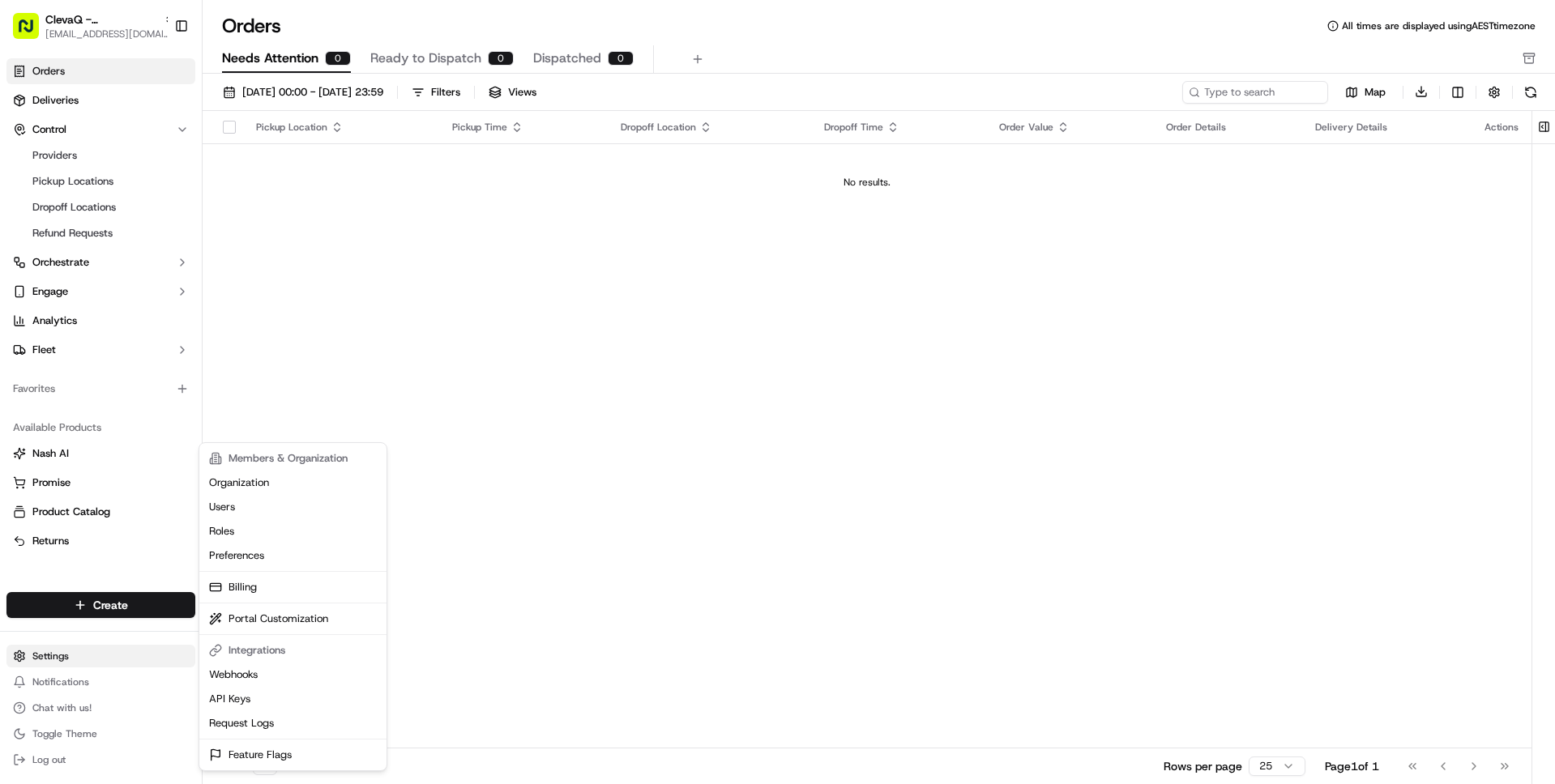
click at [57, 663] on html "ClevaQ - [PERSON_NAME][GEOGRAPHIC_DATA] [EMAIL_ADDRESS][DOMAIN_NAME] Toggle Sid…" at bounding box center [778, 392] width 1555 height 784
click at [254, 585] on link "Billing" at bounding box center [293, 587] width 181 height 25
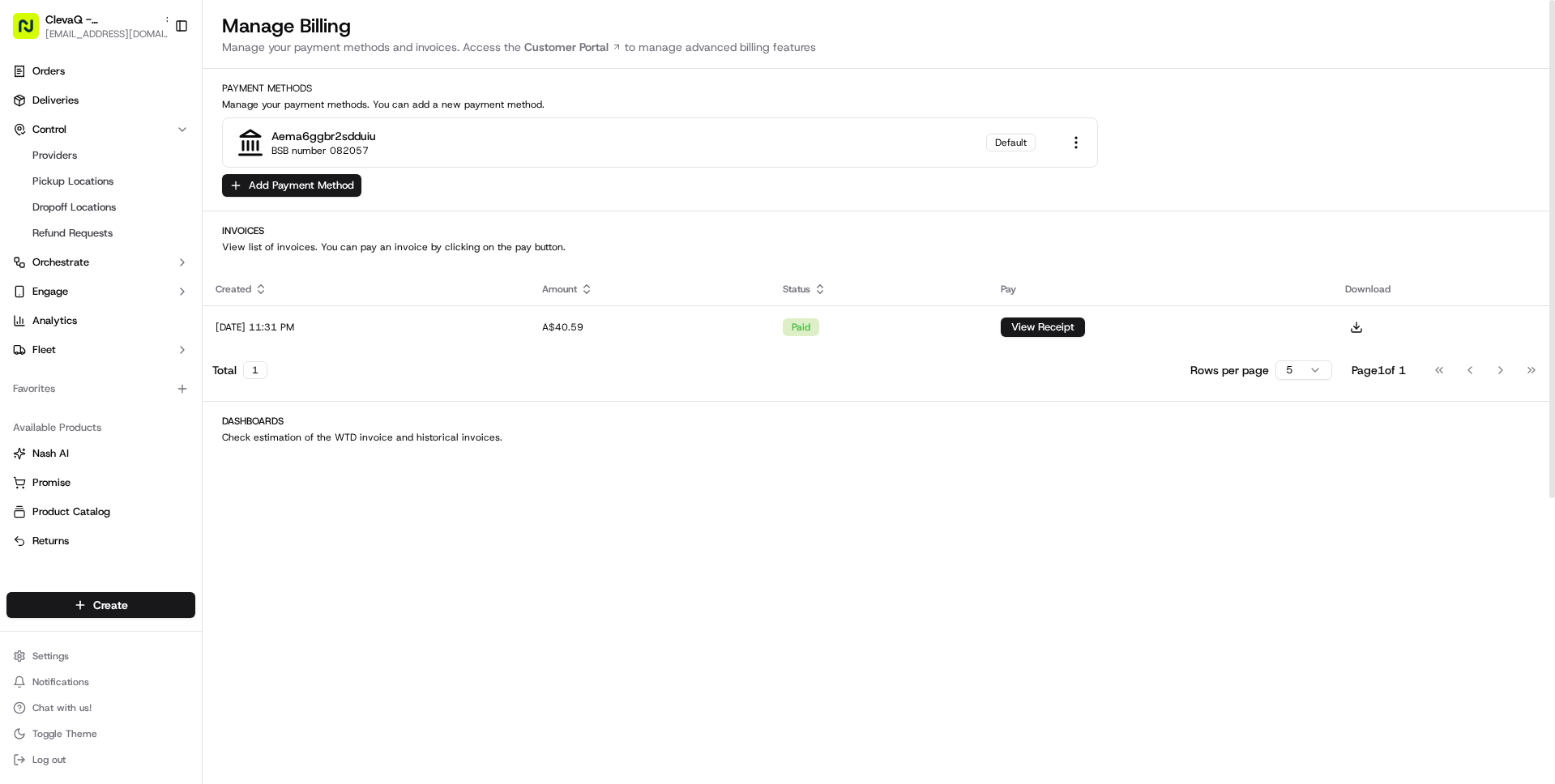
click at [472, 267] on div "Created Amount Status Pay Download [DATE] 11:31 PM A$40.59 paid View Receipt To…" at bounding box center [879, 327] width 1353 height 121
click at [93, 20] on span "ClevaQ - [PERSON_NAME][GEOGRAPHIC_DATA]" at bounding box center [101, 19] width 112 height 16
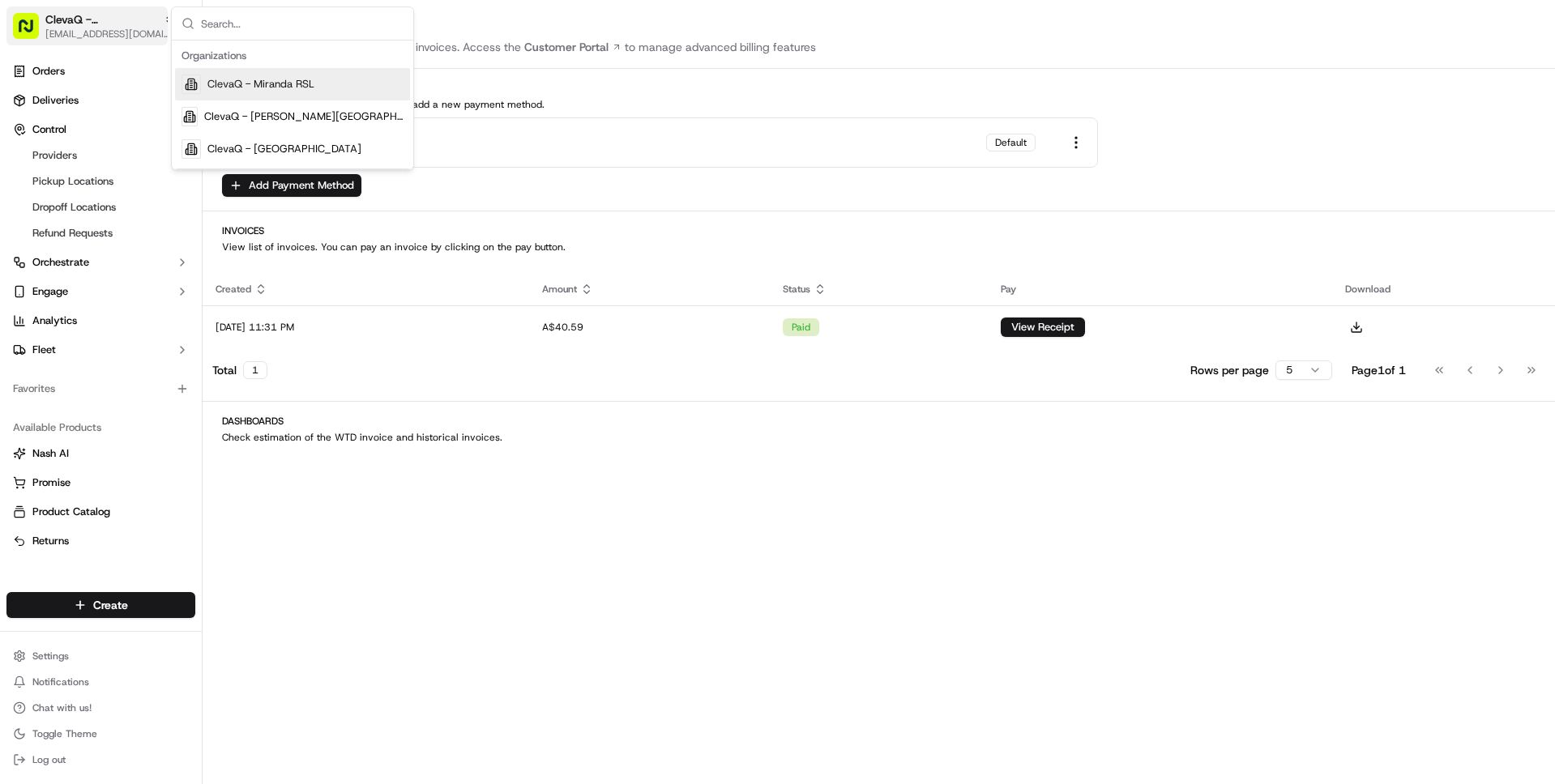
click at [93, 20] on span "ClevaQ - [PERSON_NAME][GEOGRAPHIC_DATA]" at bounding box center [101, 19] width 112 height 16
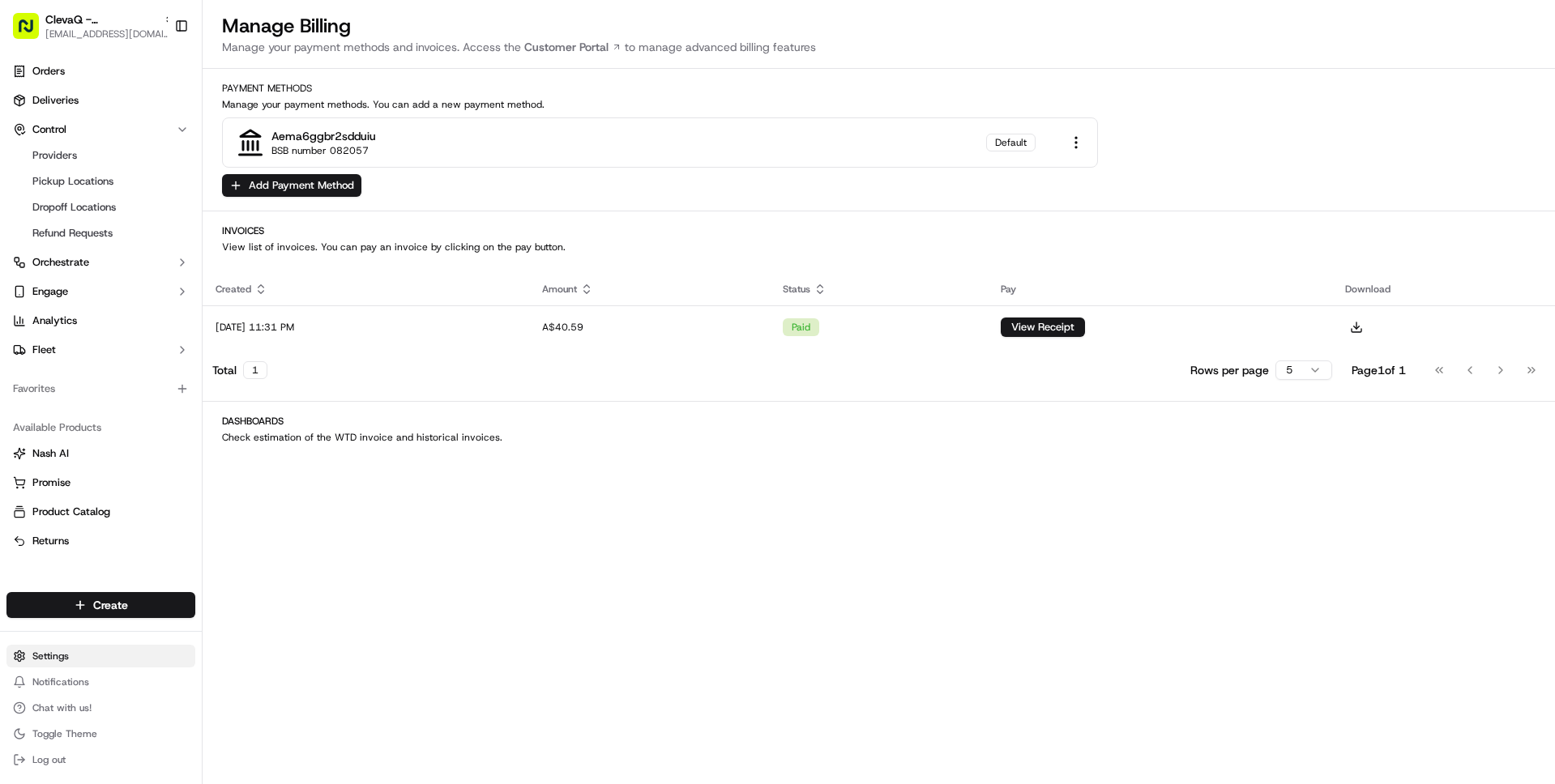
click at [78, 655] on html "ClevaQ - [PERSON_NAME][GEOGRAPHIC_DATA] [EMAIL_ADDRESS][DOMAIN_NAME] Toggle Sid…" at bounding box center [778, 392] width 1555 height 784
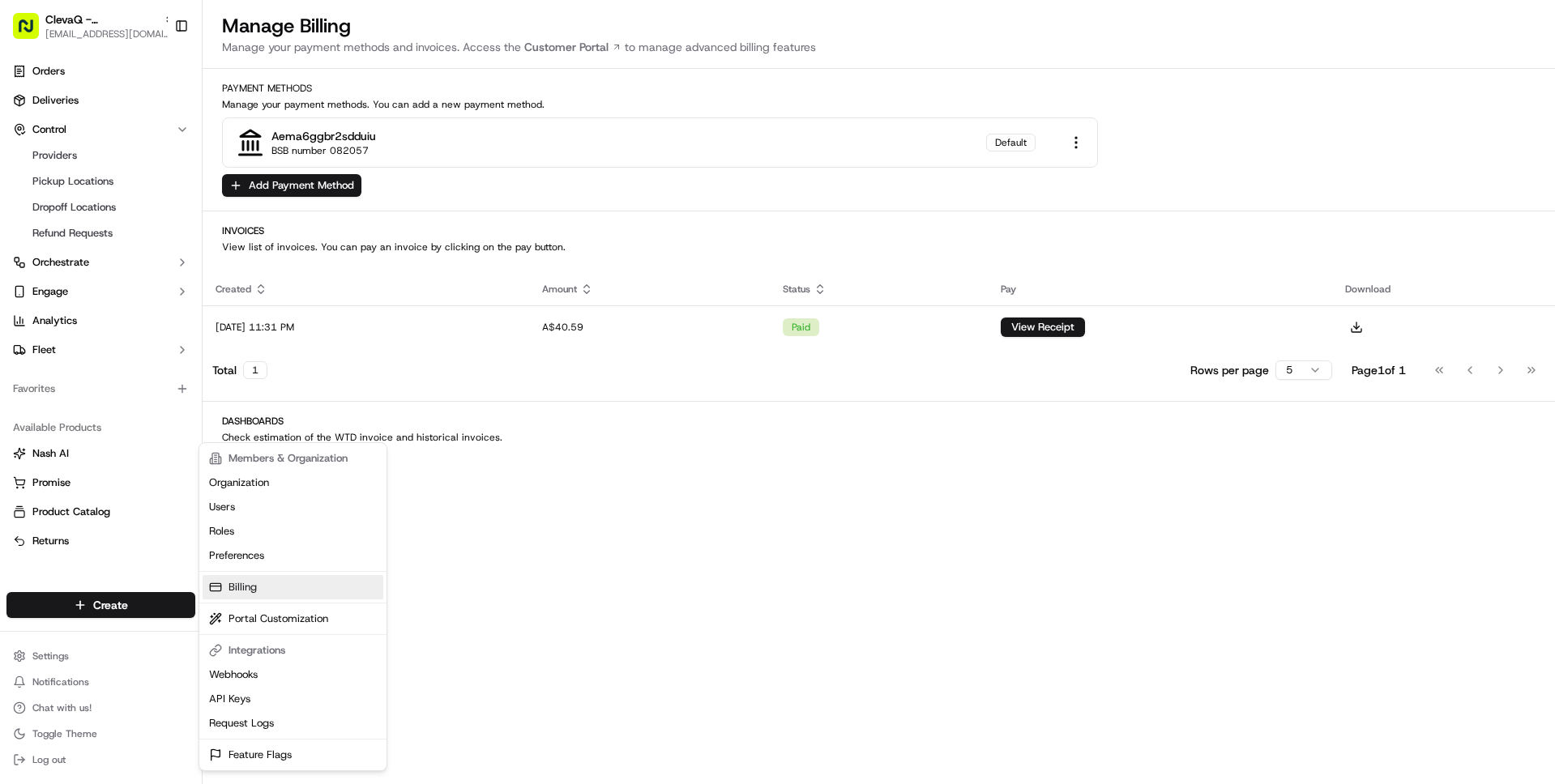
click at [275, 592] on link "Billing" at bounding box center [293, 587] width 181 height 25
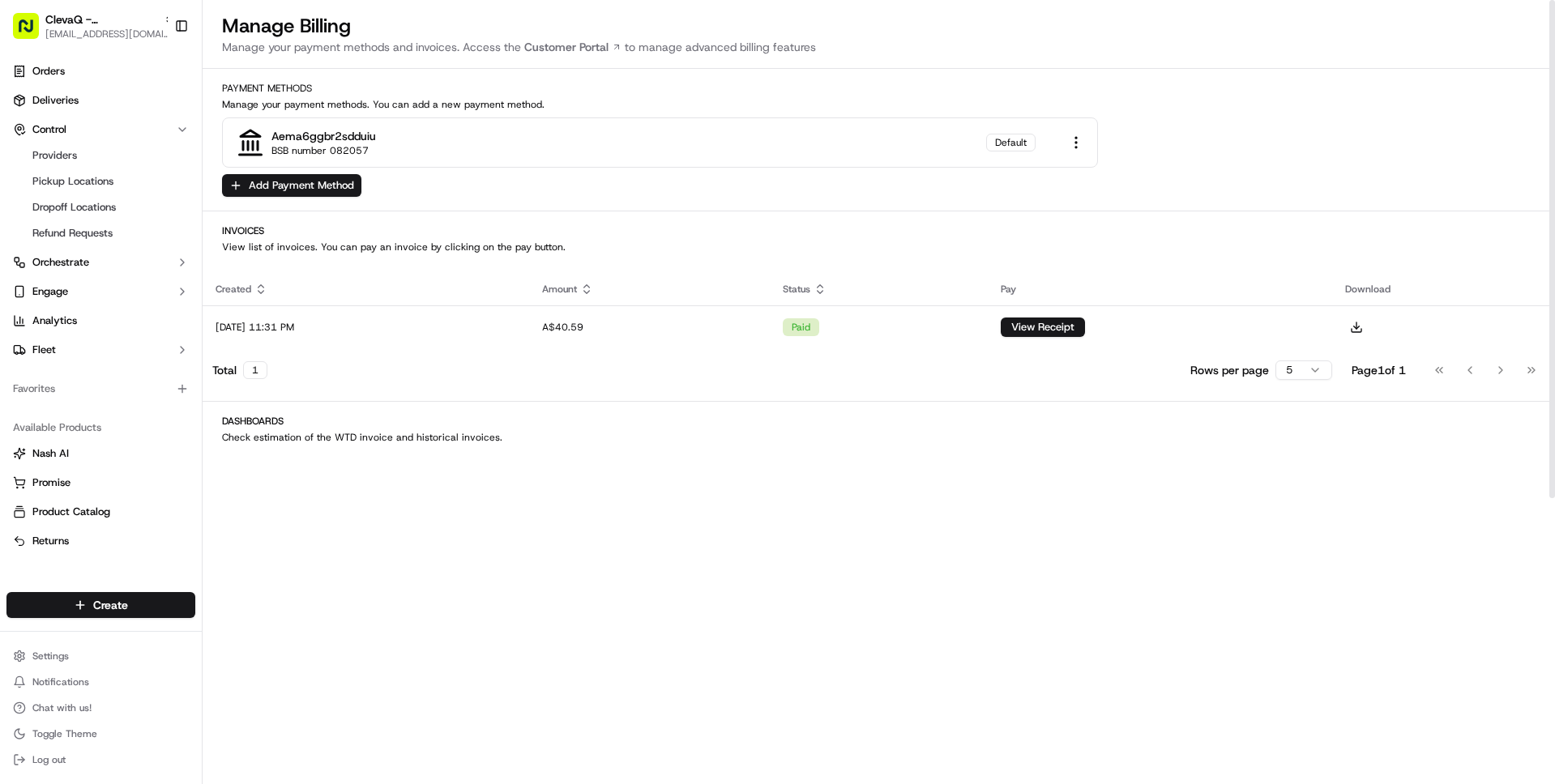
click at [312, 232] on h2 "Invoices" at bounding box center [879, 231] width 1314 height 13
click at [267, 236] on h2 "Invoices" at bounding box center [879, 231] width 1314 height 13
click at [231, 241] on p "View list of invoices. You can pay an invoice by clicking on the pay button." at bounding box center [879, 247] width 1314 height 13
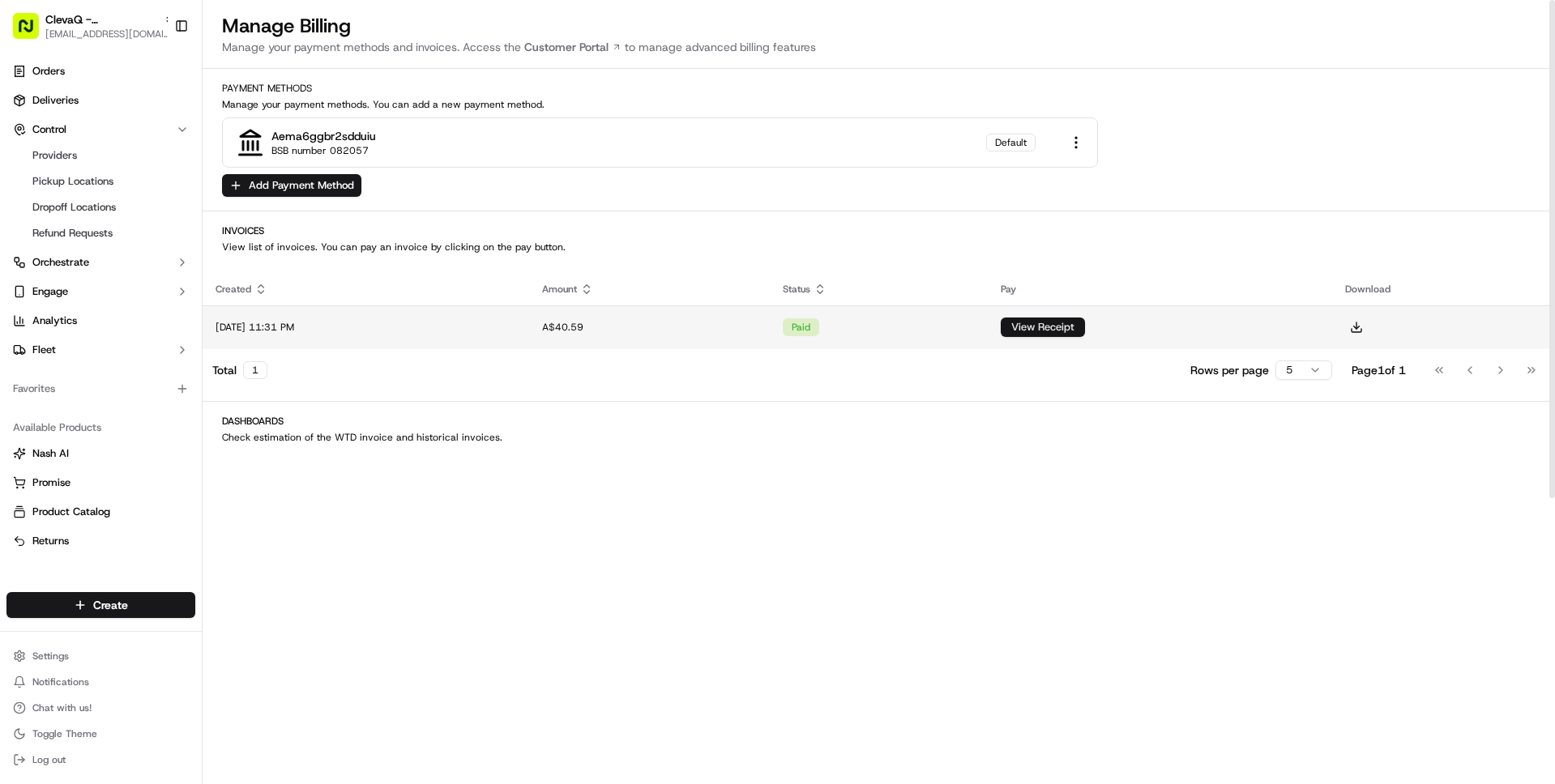
click at [1086, 332] on button "View Receipt" at bounding box center [1042, 327] width 84 height 20
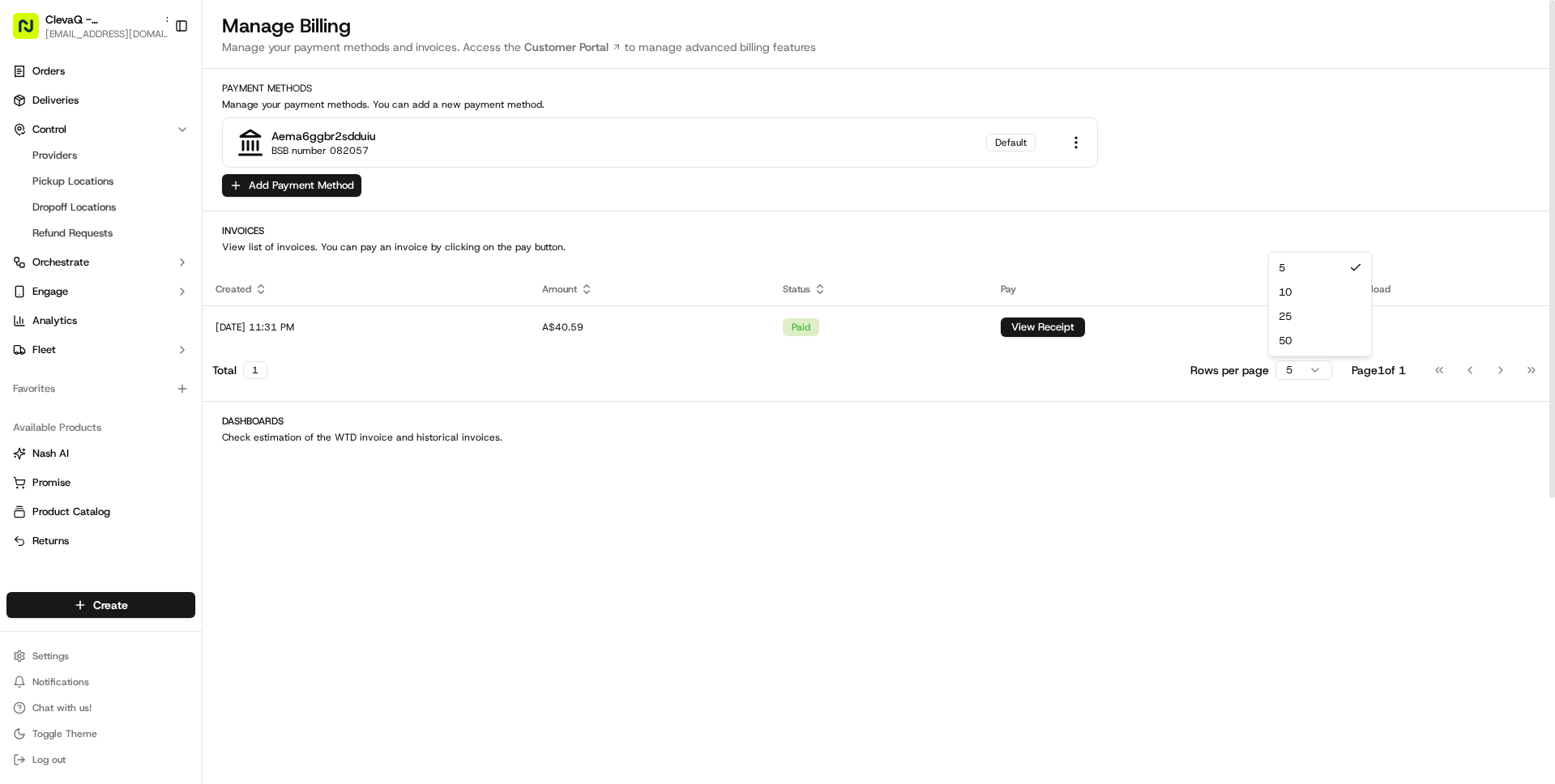
click at [1280, 371] on html "ClevaQ - [PERSON_NAME][GEOGRAPHIC_DATA] [EMAIL_ADDRESS][DOMAIN_NAME] Toggle Sid…" at bounding box center [778, 392] width 1555 height 784
click at [806, 371] on div "Total 1 Rows per page 50 Page 1 of 1 Go to first page Go to previous page Go to…" at bounding box center [879, 370] width 1353 height 36
click at [80, 38] on span "[EMAIL_ADDRESS][DOMAIN_NAME]" at bounding box center [109, 33] width 130 height 13
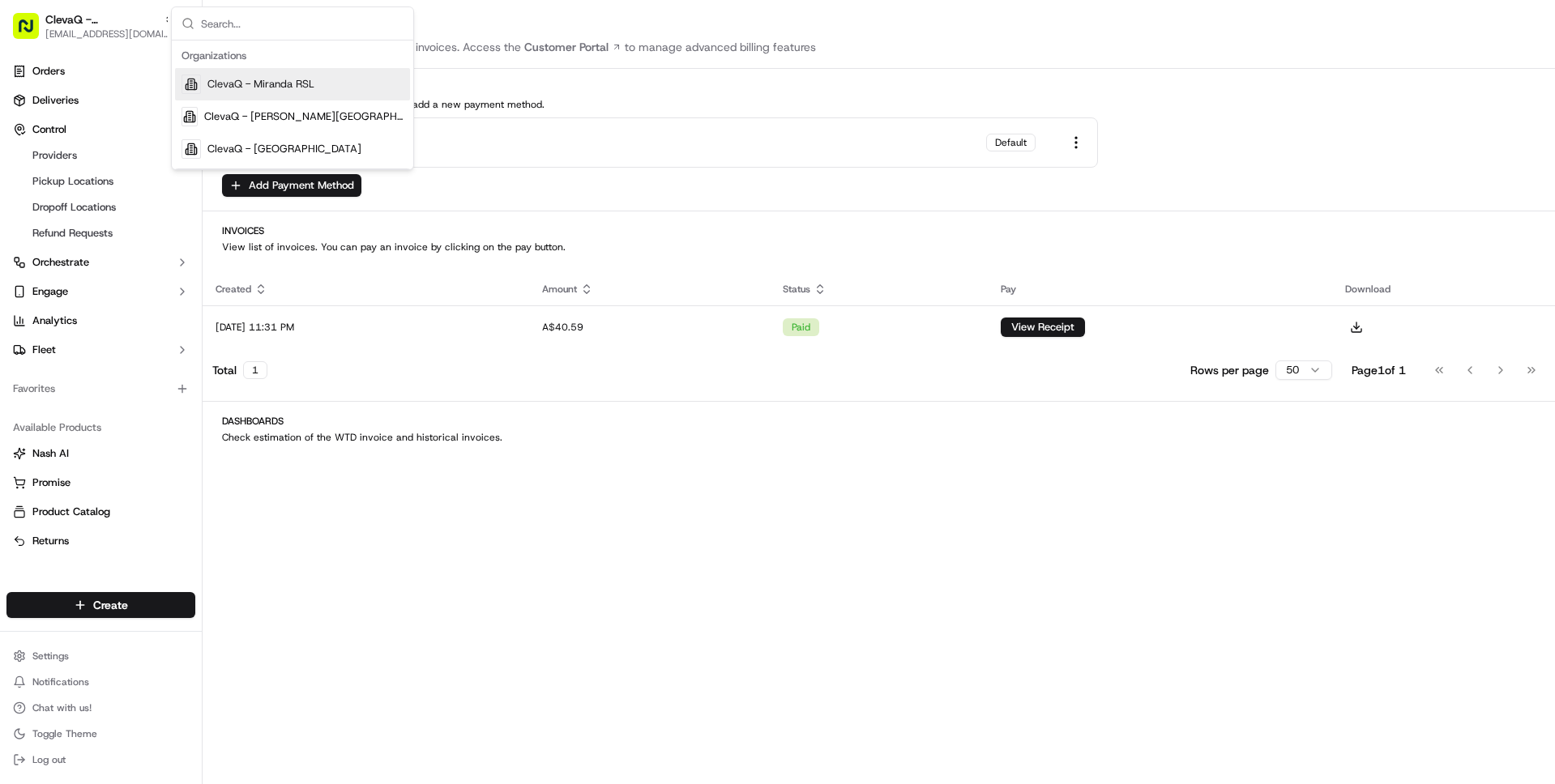
click at [251, 90] on span "ClevaQ - Miranda RSL" at bounding box center [261, 84] width 107 height 14
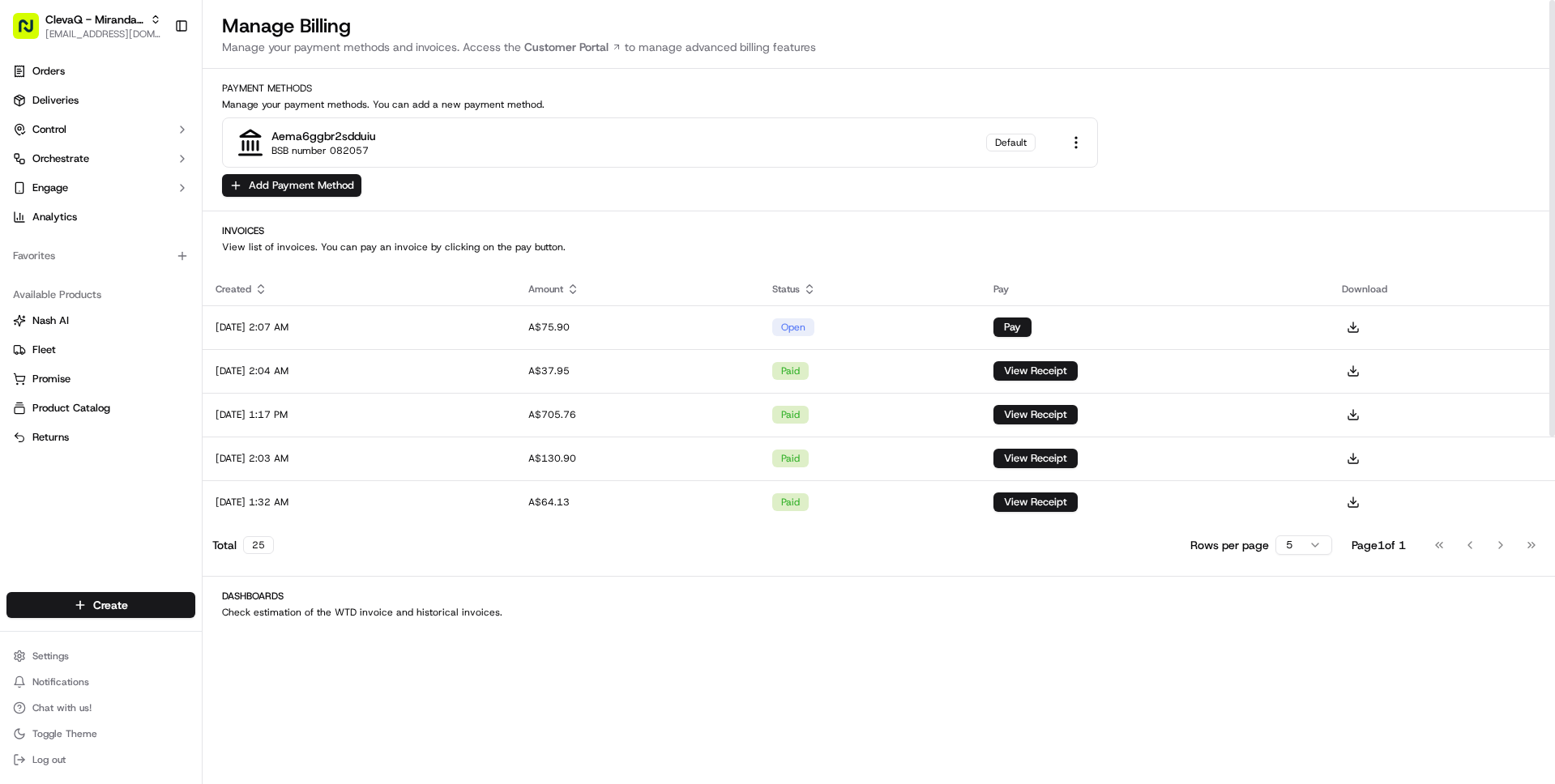
click at [835, 604] on div "Dashboards Check estimation of the WTD invoice and historical invoices." at bounding box center [879, 604] width 1353 height 29
click at [1295, 548] on html "ClevaQ - Miranda RSL [EMAIL_ADDRESS][DOMAIN_NAME] Toggle Sidebar Orders Deliver…" at bounding box center [778, 392] width 1555 height 784
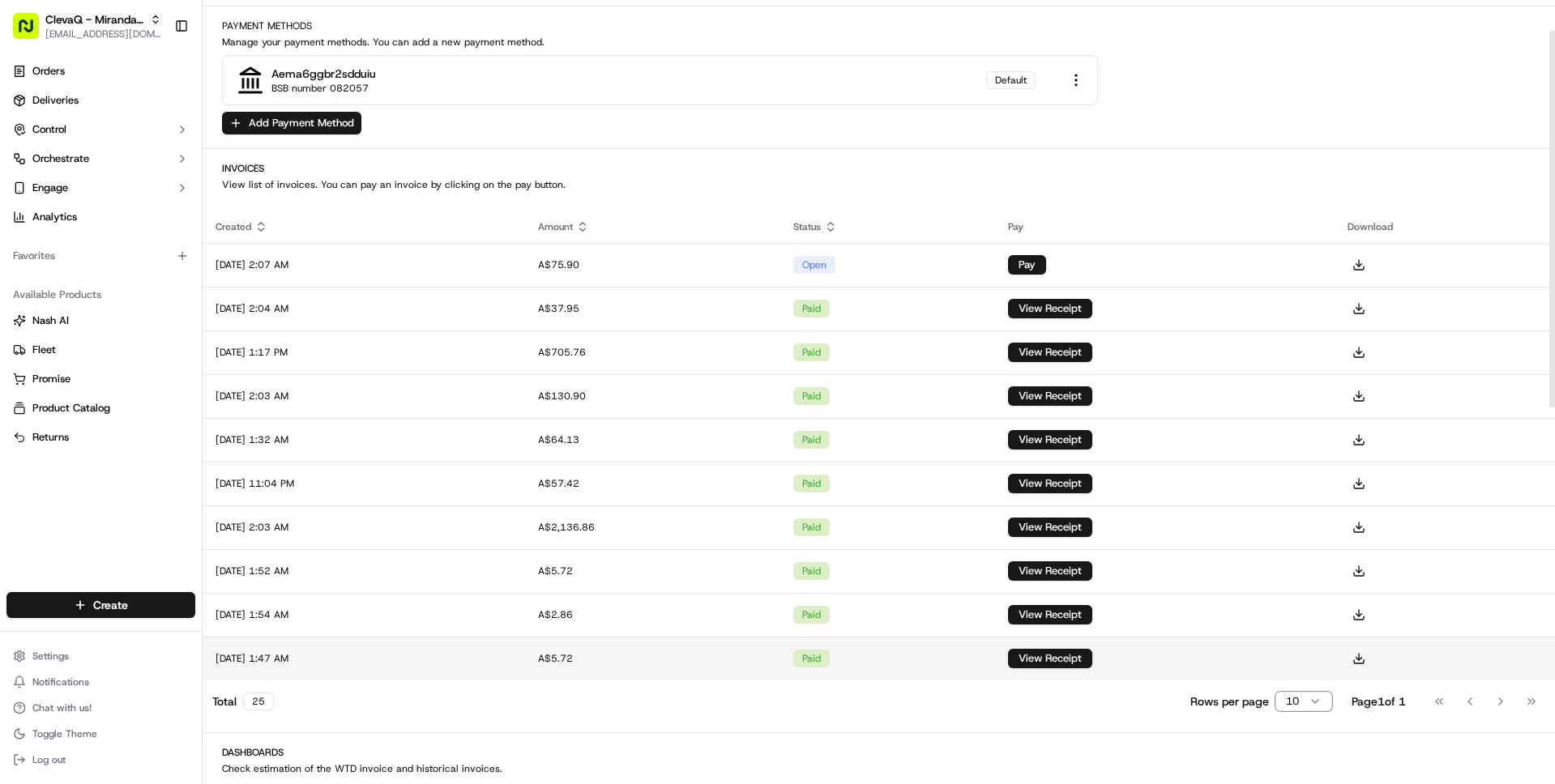
scroll to position [63, 0]
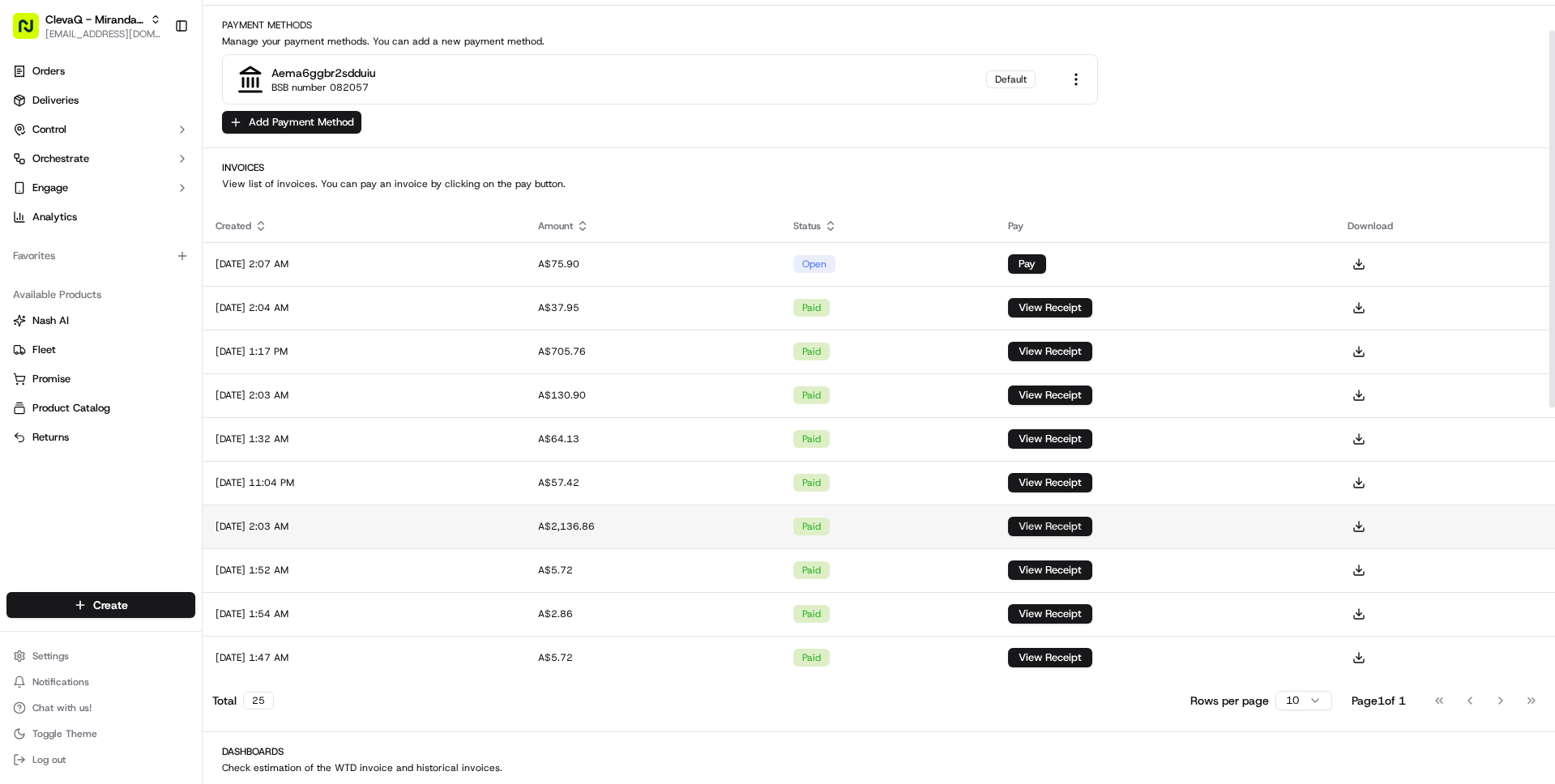
click at [1092, 524] on button "View Receipt" at bounding box center [1050, 526] width 84 height 20
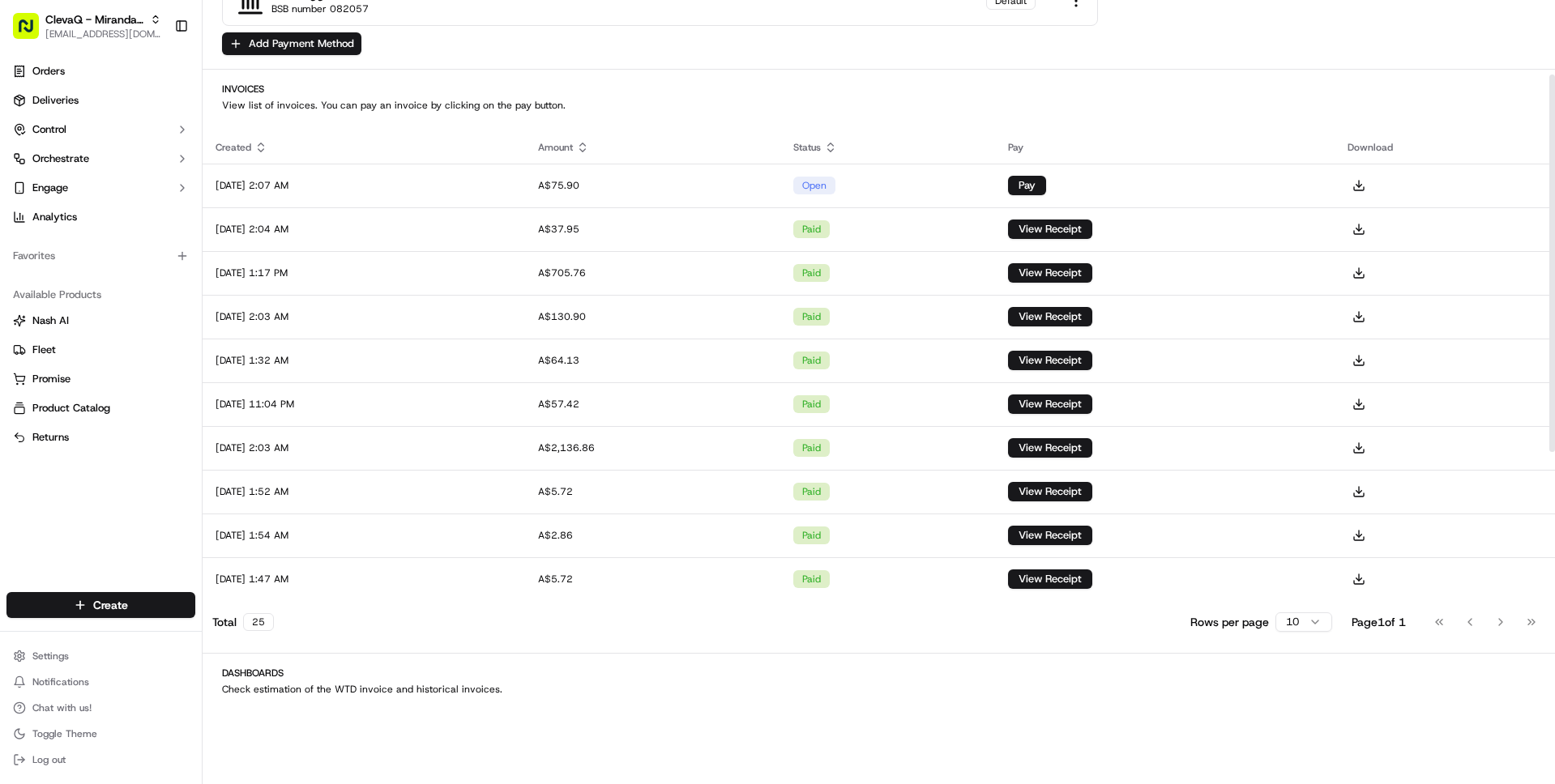
scroll to position [159, 0]
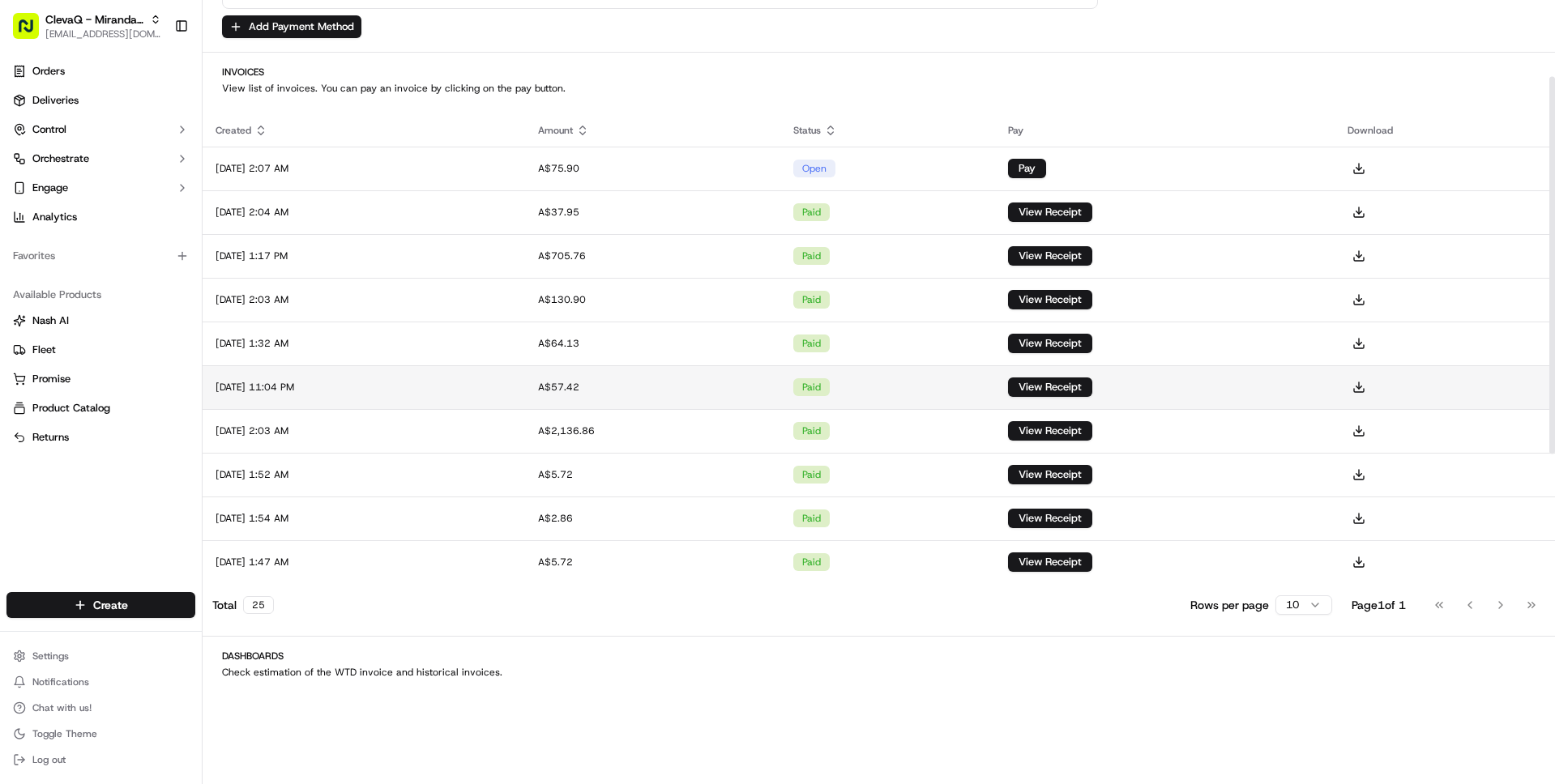
click at [1177, 394] on td "View Receipt" at bounding box center [1165, 388] width 340 height 44
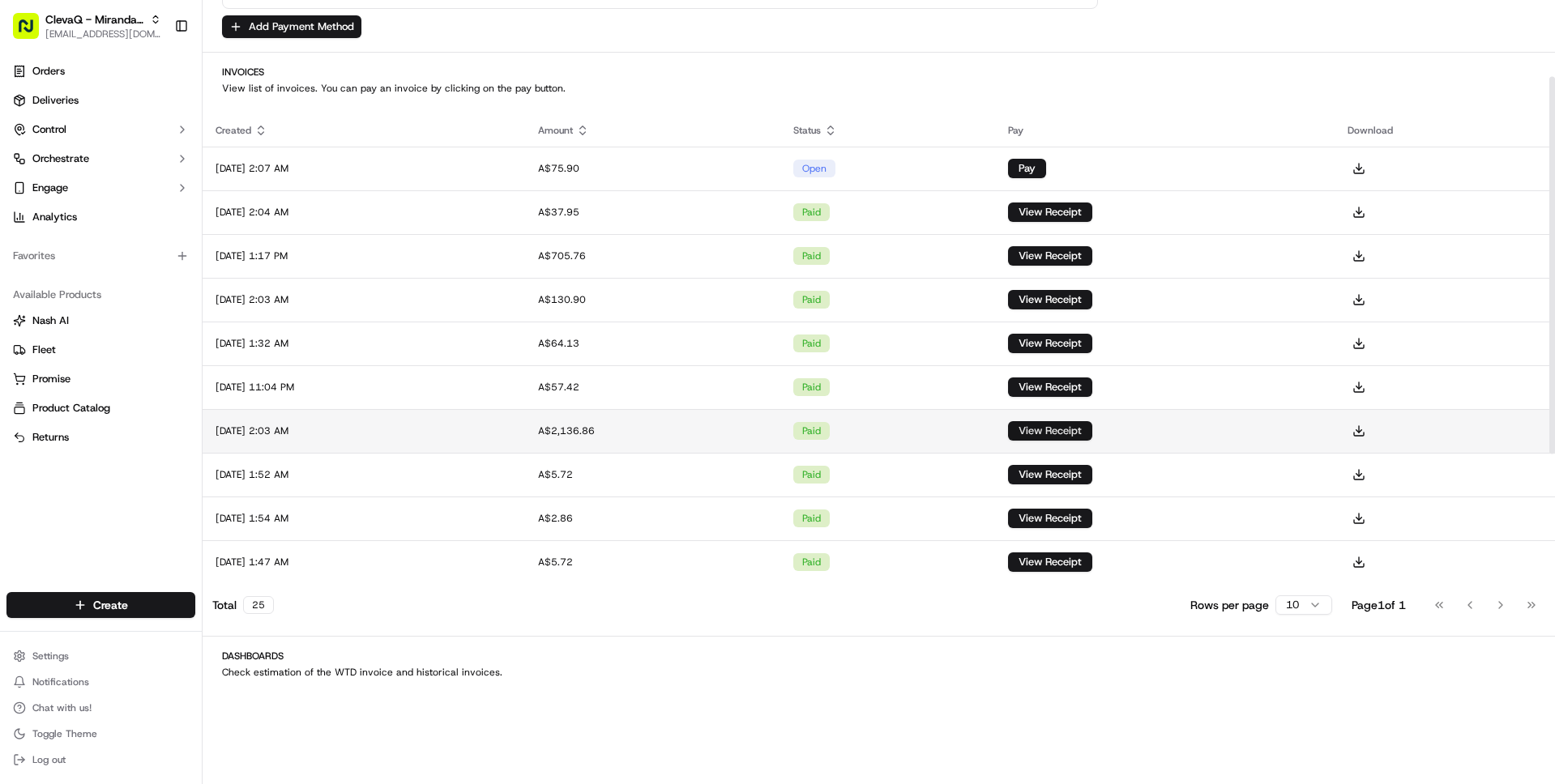
click at [1092, 430] on button "View Receipt" at bounding box center [1050, 431] width 84 height 20
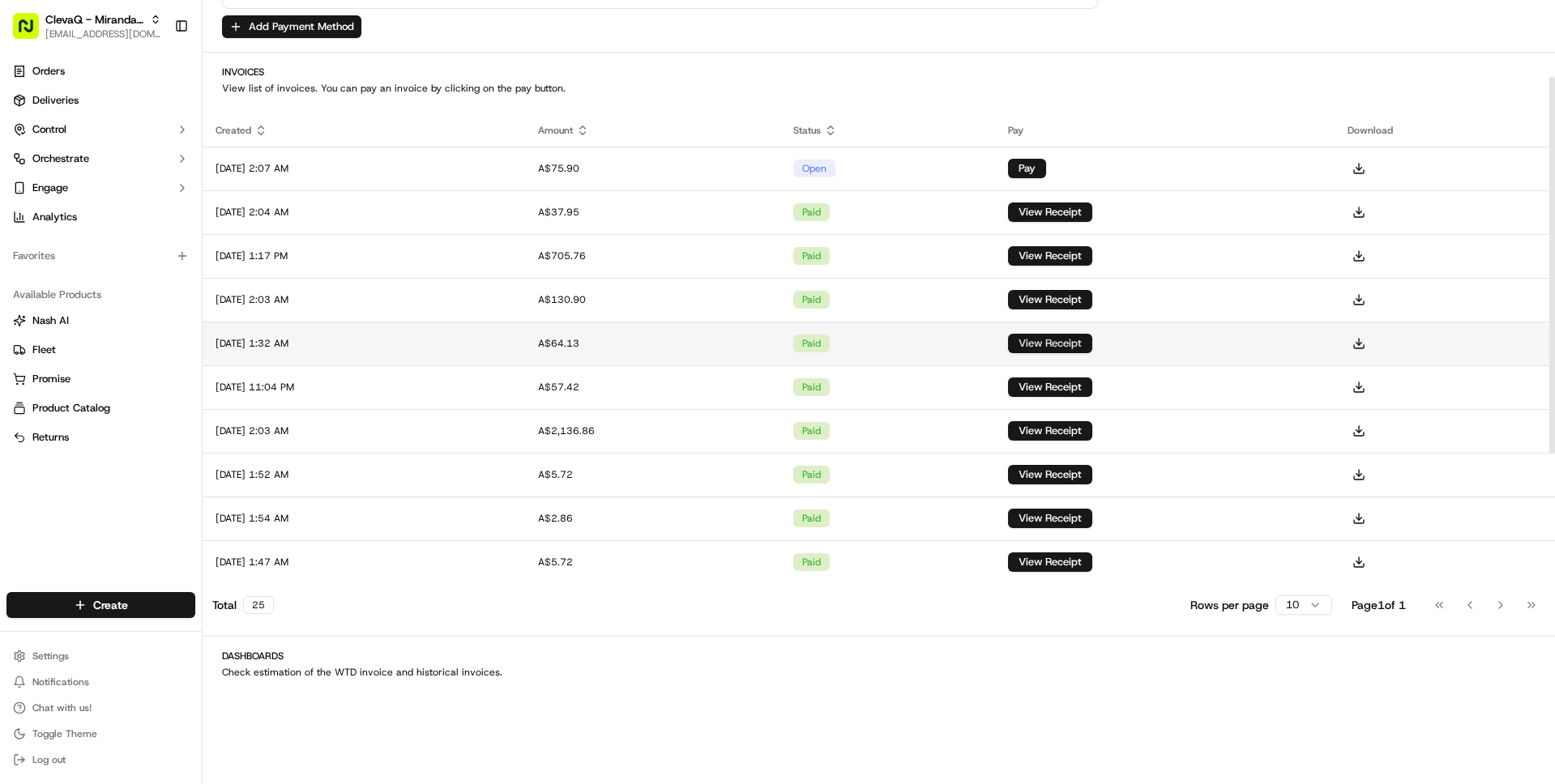
click at [1072, 339] on button "View Receipt" at bounding box center [1050, 343] width 84 height 20
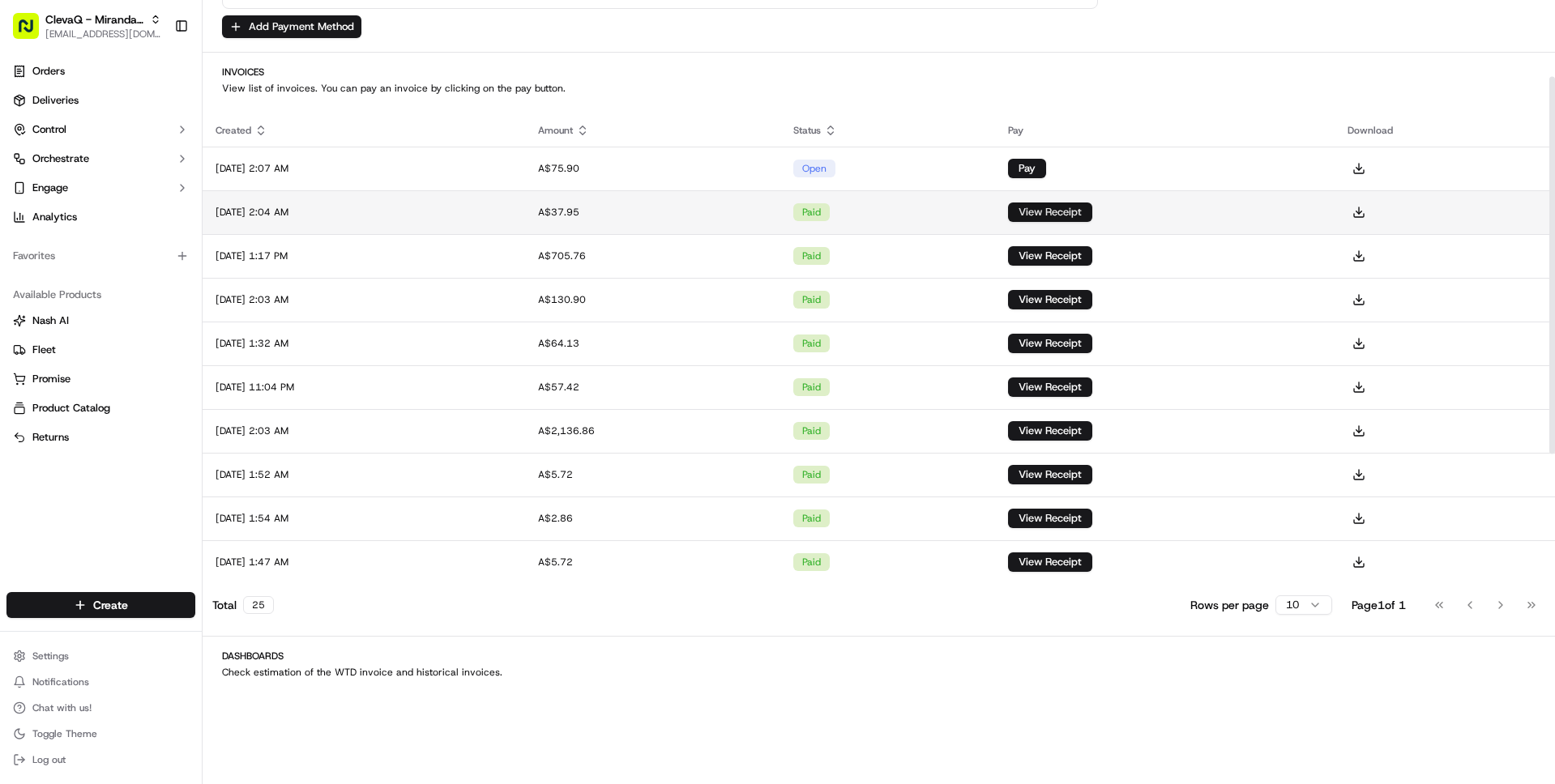
click at [1092, 214] on button "View Receipt" at bounding box center [1050, 212] width 84 height 20
